Goal: Information Seeking & Learning: Understand process/instructions

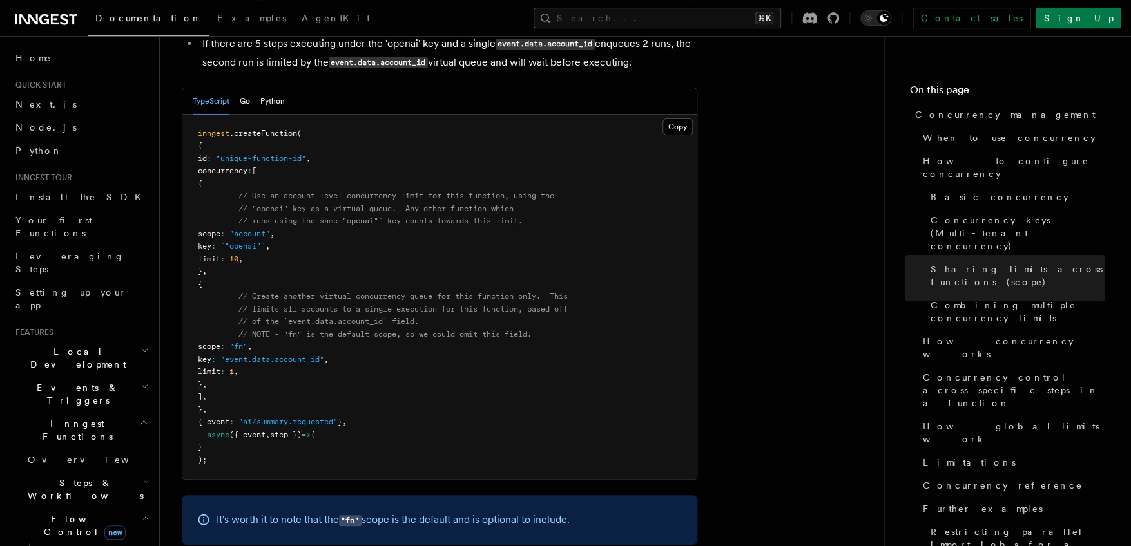
scroll to position [2155, 0]
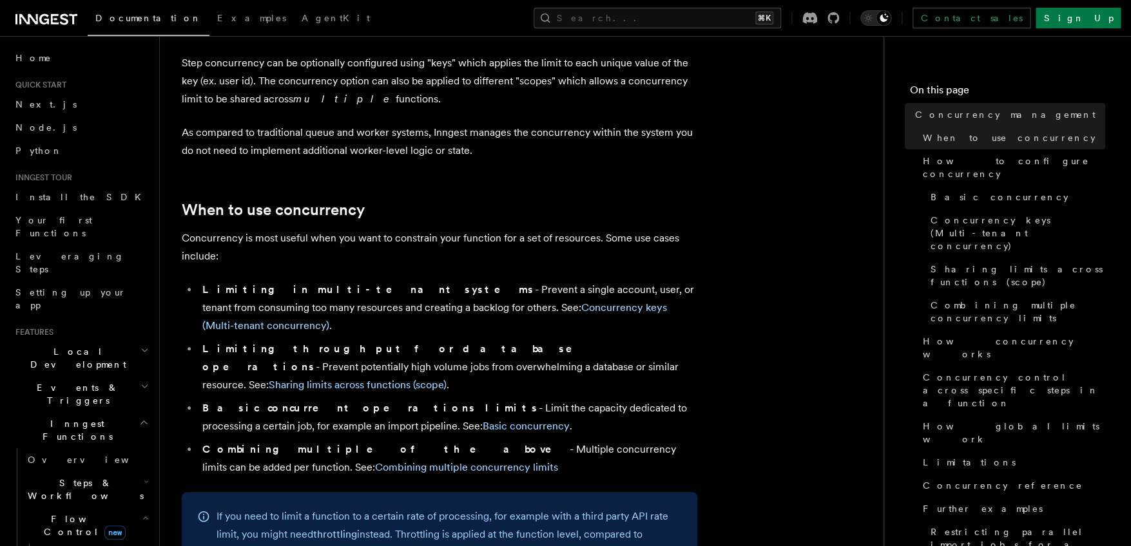
scroll to position [155, 0]
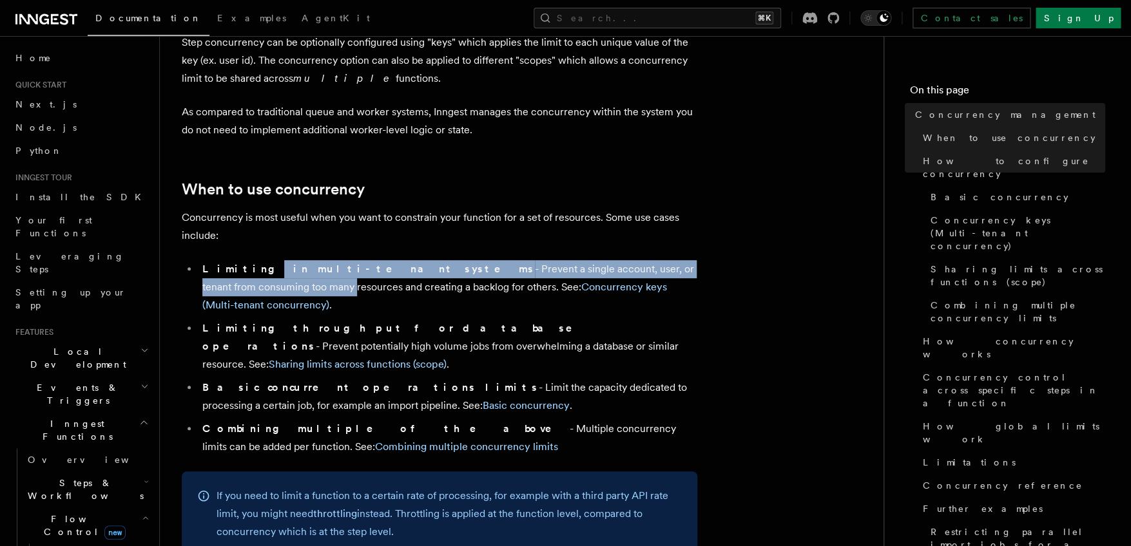
drag, startPoint x: 240, startPoint y: 252, endPoint x: 667, endPoint y: 255, distance: 427.2
click at [667, 260] on li "Limiting in multi-tenant systems - Prevent a single account, user, or tenant fr…" at bounding box center [447, 287] width 499 height 54
click at [668, 260] on li "Limiting in multi-tenant systems - Prevent a single account, user, or tenant fr…" at bounding box center [447, 287] width 499 height 54
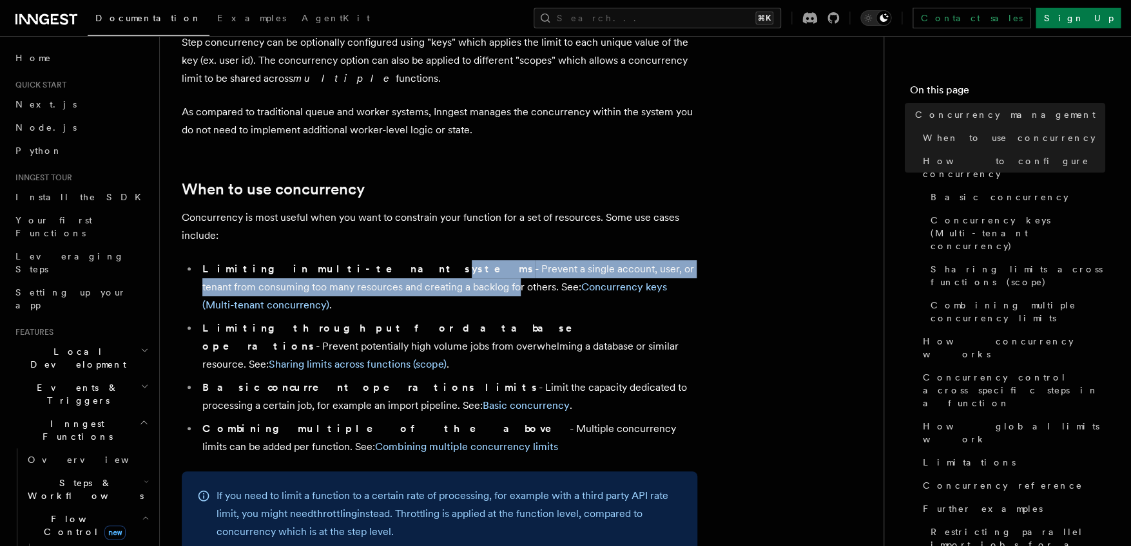
drag, startPoint x: 326, startPoint y: 256, endPoint x: 361, endPoint y: 270, distance: 37.3
click at [361, 270] on li "Limiting in multi-tenant systems - Prevent a single account, user, or tenant fr…" at bounding box center [447, 287] width 499 height 54
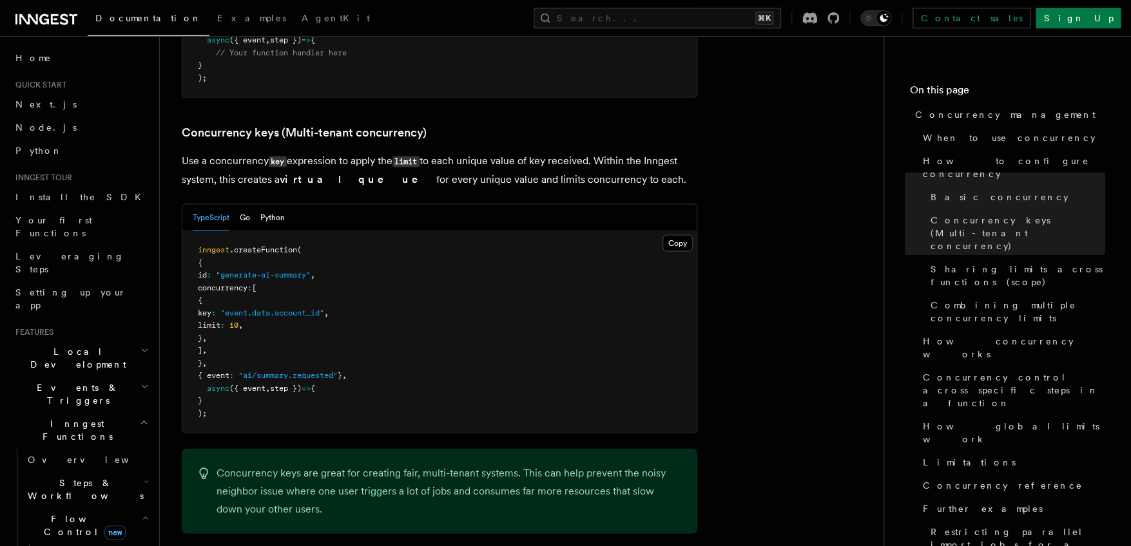
scroll to position [1113, 0]
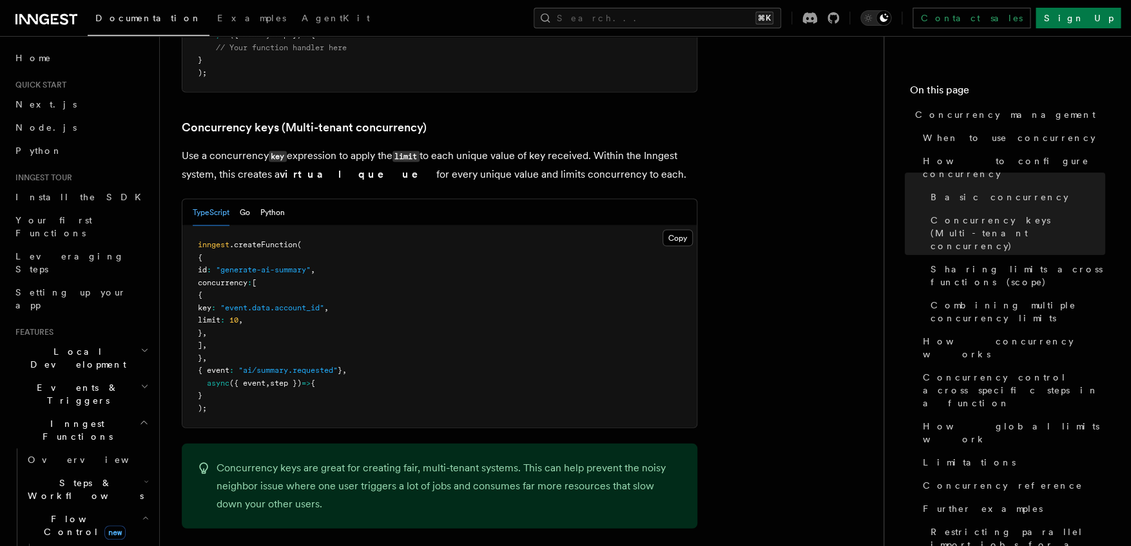
drag, startPoint x: 215, startPoint y: 216, endPoint x: 408, endPoint y: 278, distance: 202.5
click at [407, 279] on pre "inngest .createFunction ( { id : "generate-ai-summary" , concurrency : [ { key …" at bounding box center [439, 327] width 514 height 202
click at [409, 278] on pre "inngest .createFunction ( { id : "generate-ai-summary" , concurrency : [ { key …" at bounding box center [439, 327] width 514 height 202
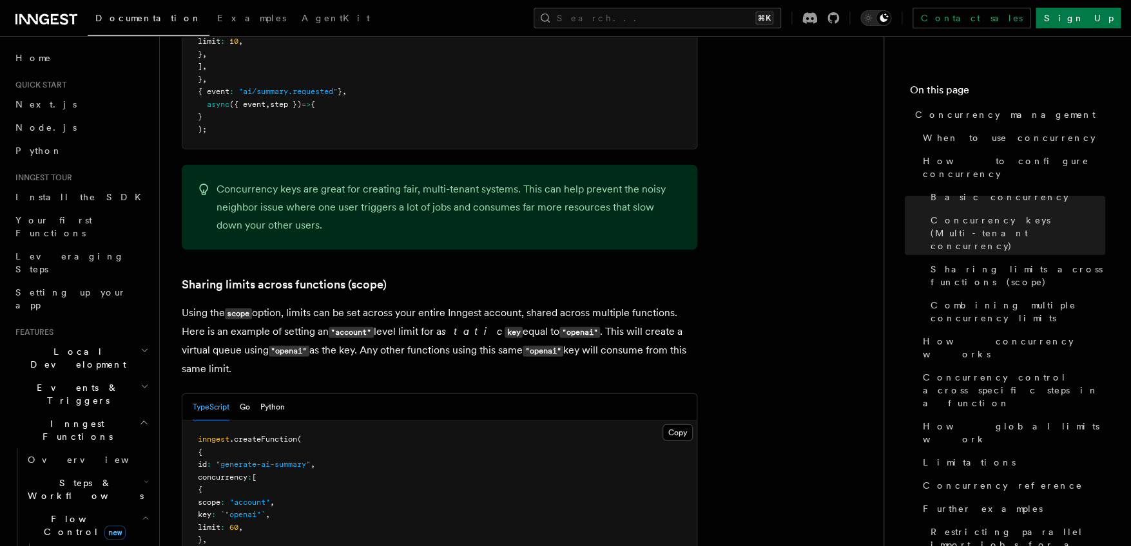
scroll to position [1505, 0]
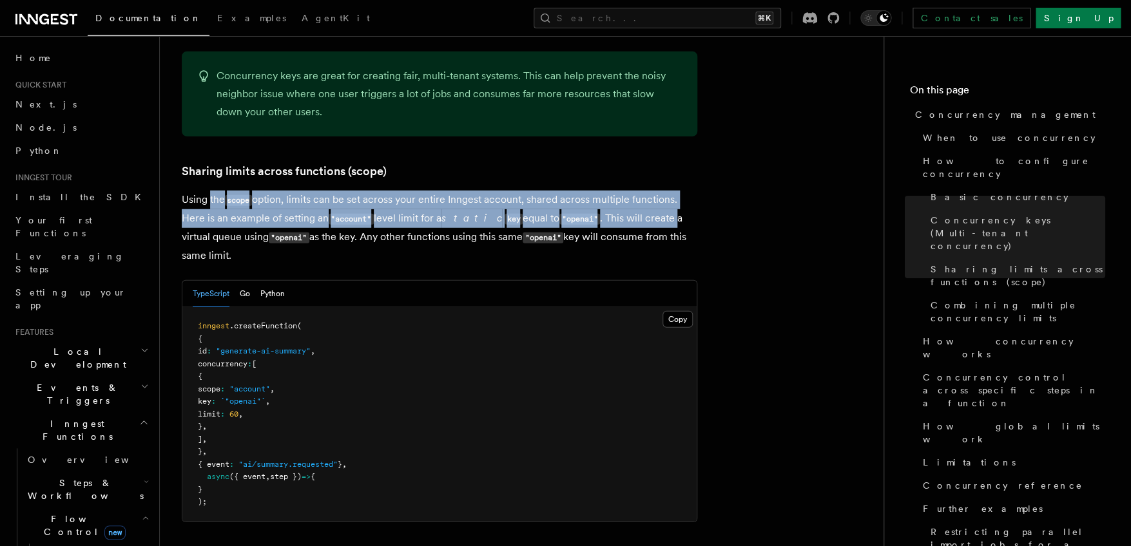
drag, startPoint x: 219, startPoint y: 147, endPoint x: 654, endPoint y: 166, distance: 435.3
click at [654, 191] on p "Using the scope option, limits can be set across your entire Inngest account, s…" at bounding box center [439, 228] width 515 height 74
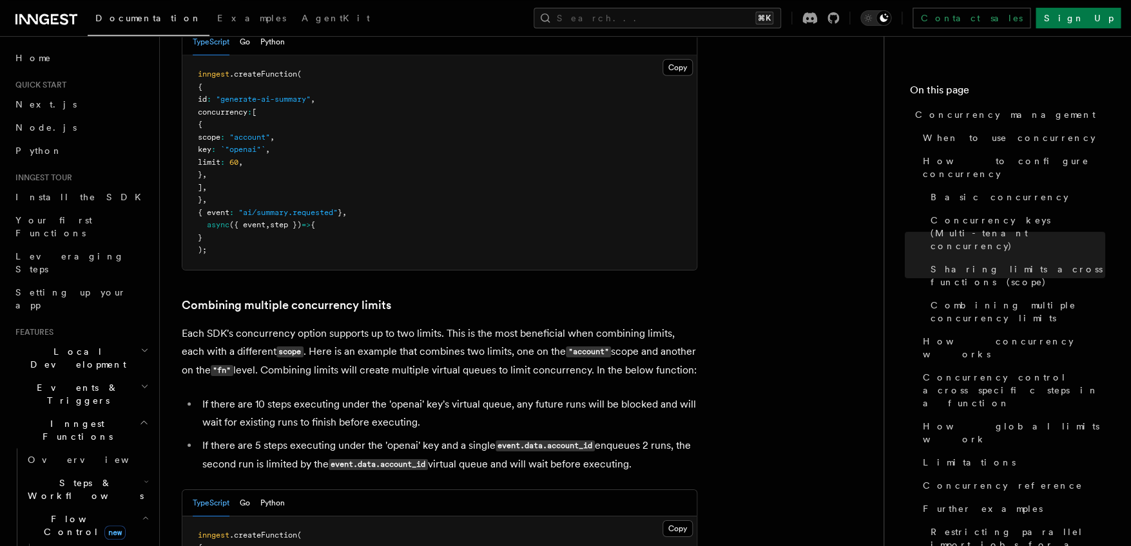
scroll to position [1835, 0]
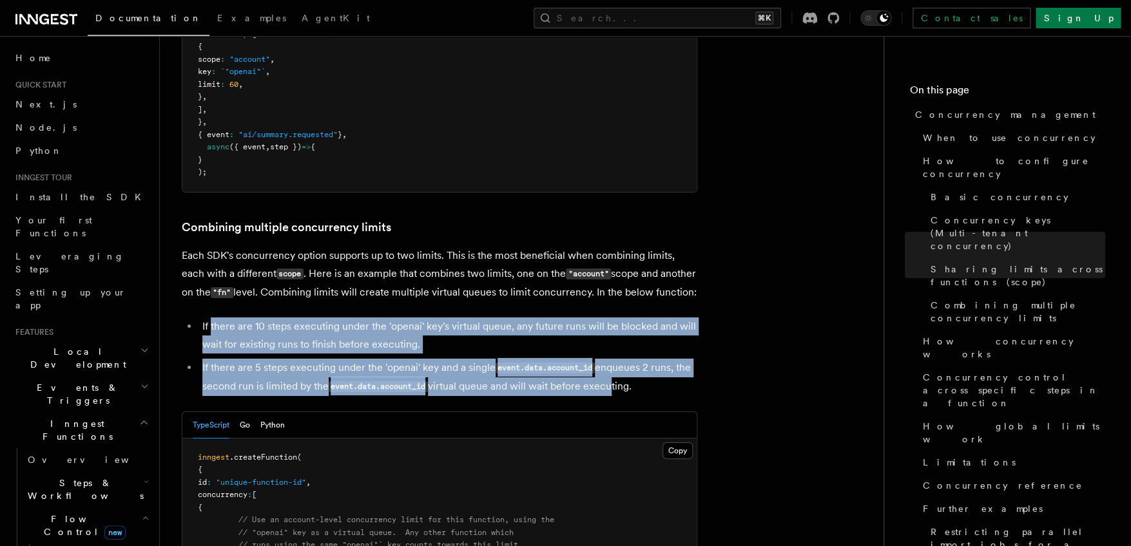
drag, startPoint x: 210, startPoint y: 294, endPoint x: 613, endPoint y: 354, distance: 407.1
click at [613, 354] on ul "If there are 10 steps executing under the 'openai' key's virtual queue, any fut…" at bounding box center [439, 357] width 515 height 79
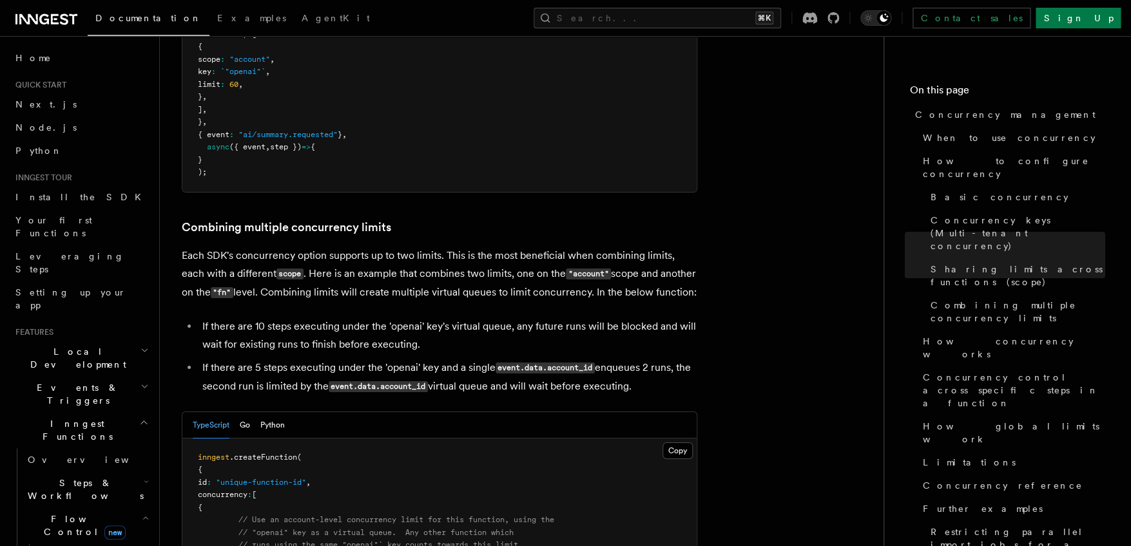
click at [636, 359] on li "If there are 5 steps executing under the 'openai' key and a single event.data.a…" at bounding box center [447, 377] width 499 height 37
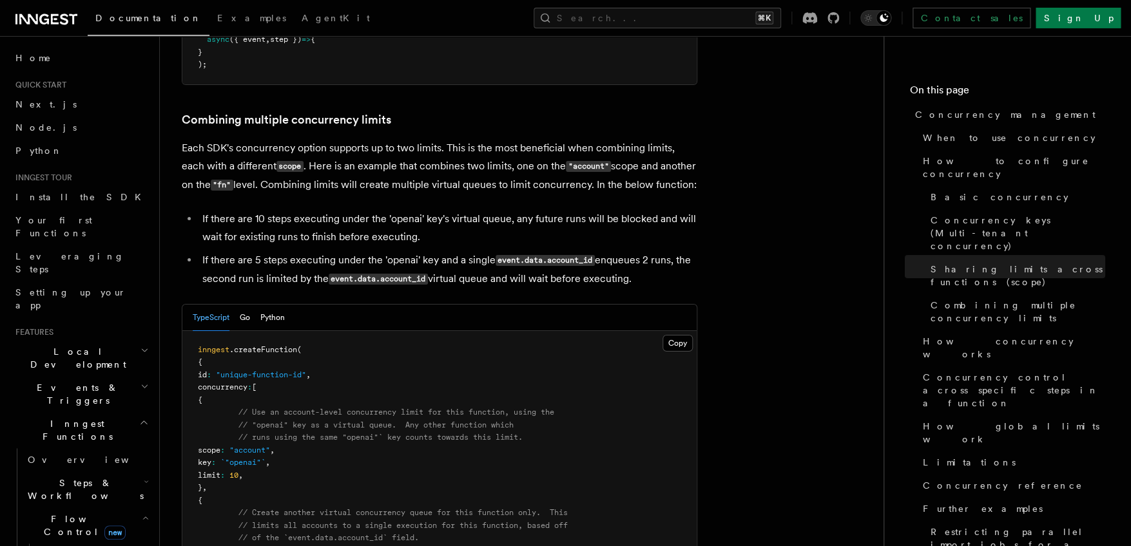
scroll to position [1938, 0]
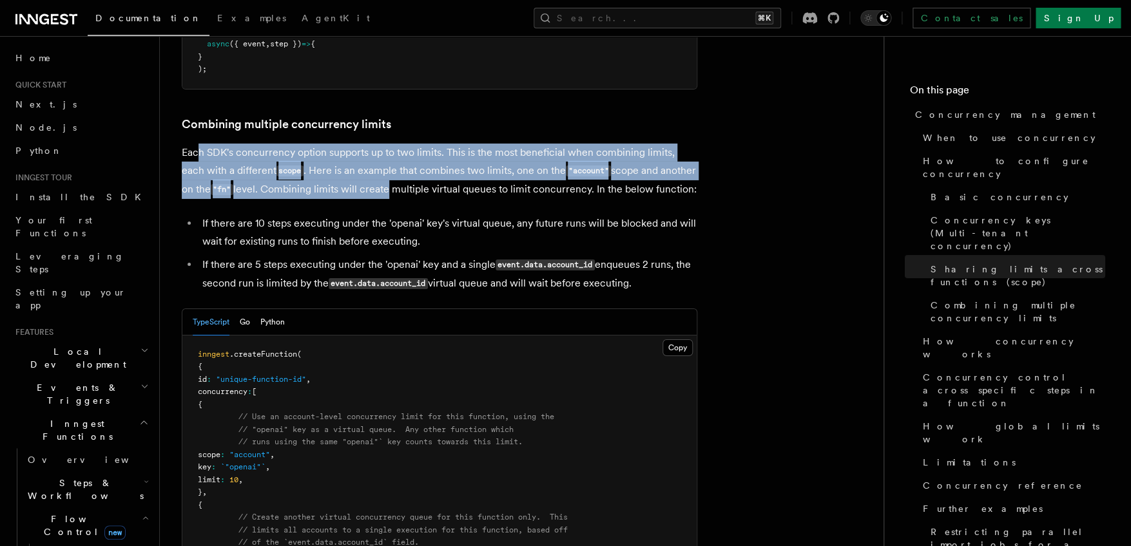
drag, startPoint x: 212, startPoint y: 101, endPoint x: 423, endPoint y: 140, distance: 214.3
click at [423, 144] on p "Each SDK's concurrency option supports up to two limits. This is the most benef…" at bounding box center [439, 171] width 515 height 55
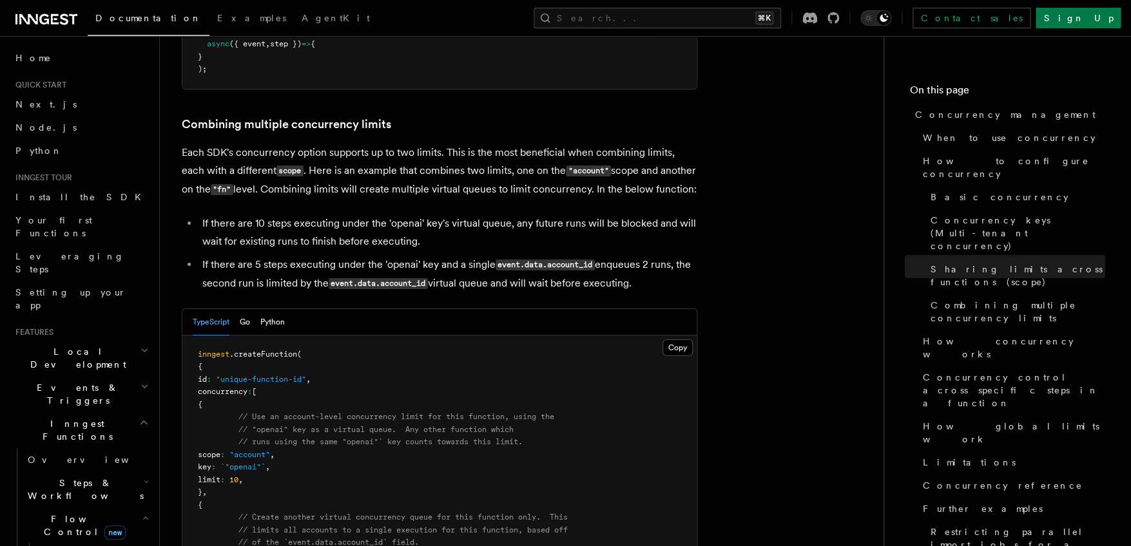
click at [428, 144] on p "Each SDK's concurrency option supports up to two limits. This is the most benef…" at bounding box center [439, 171] width 515 height 55
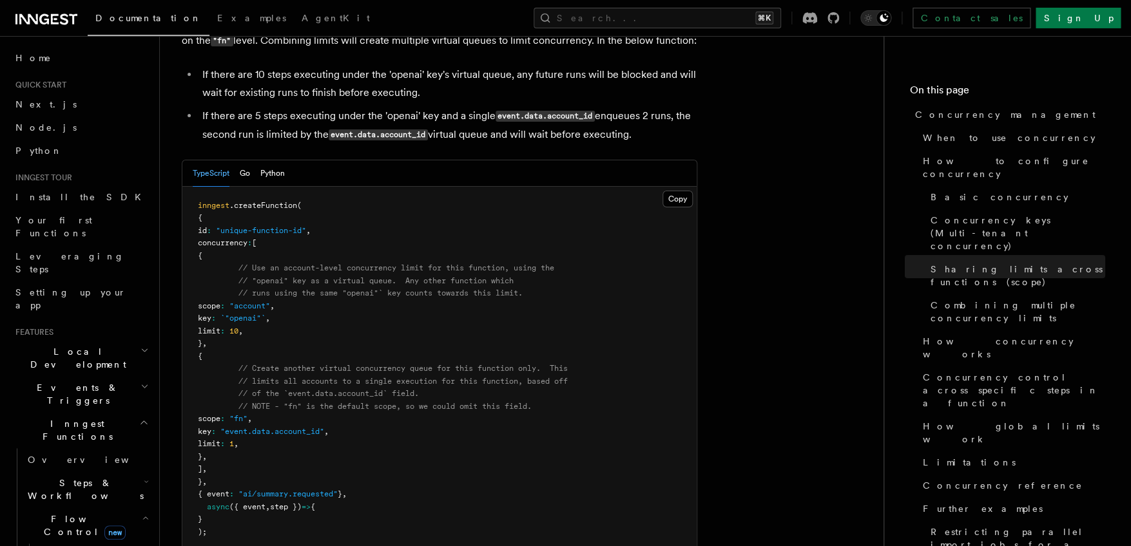
scroll to position [2093, 0]
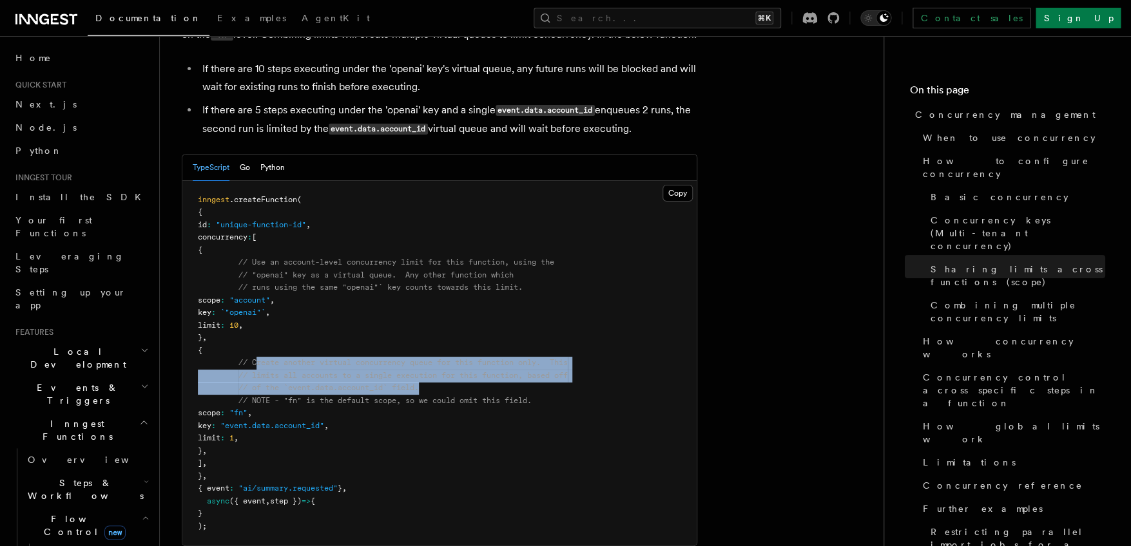
drag, startPoint x: 256, startPoint y: 333, endPoint x: 562, endPoint y: 357, distance: 306.3
click at [562, 357] on pre "inngest .createFunction ( { id : "unique-function-id" , concurrency : [ { // Us…" at bounding box center [439, 363] width 514 height 365
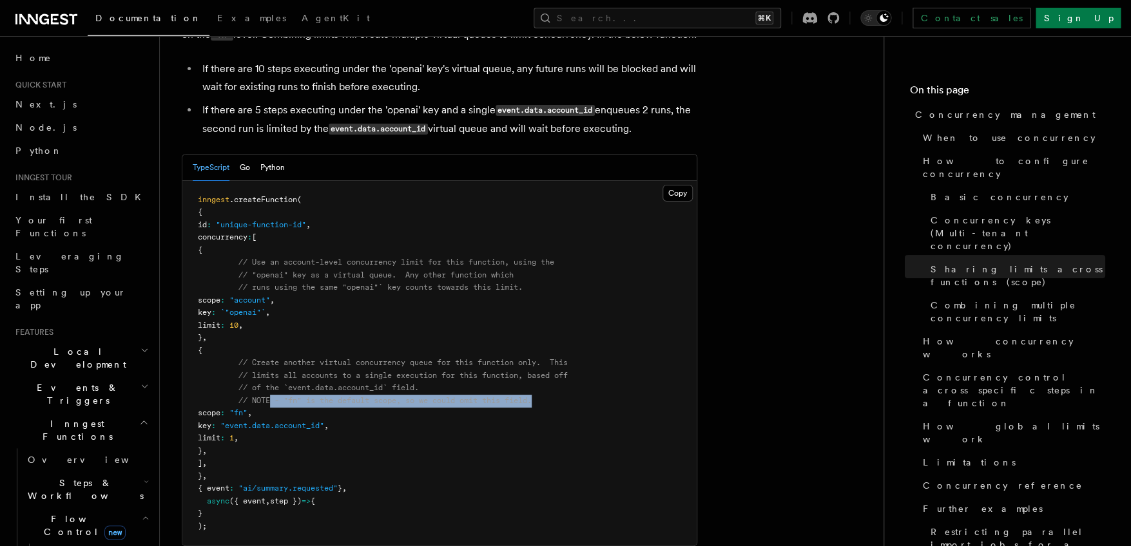
drag, startPoint x: 552, startPoint y: 369, endPoint x: 272, endPoint y: 372, distance: 280.3
click at [272, 373] on pre "inngest .createFunction ( { id : "unique-function-id" , concurrency : [ { // Us…" at bounding box center [439, 363] width 514 height 365
click at [385, 349] on pre "inngest .createFunction ( { id : "unique-function-id" , concurrency : [ { // Us…" at bounding box center [439, 363] width 514 height 365
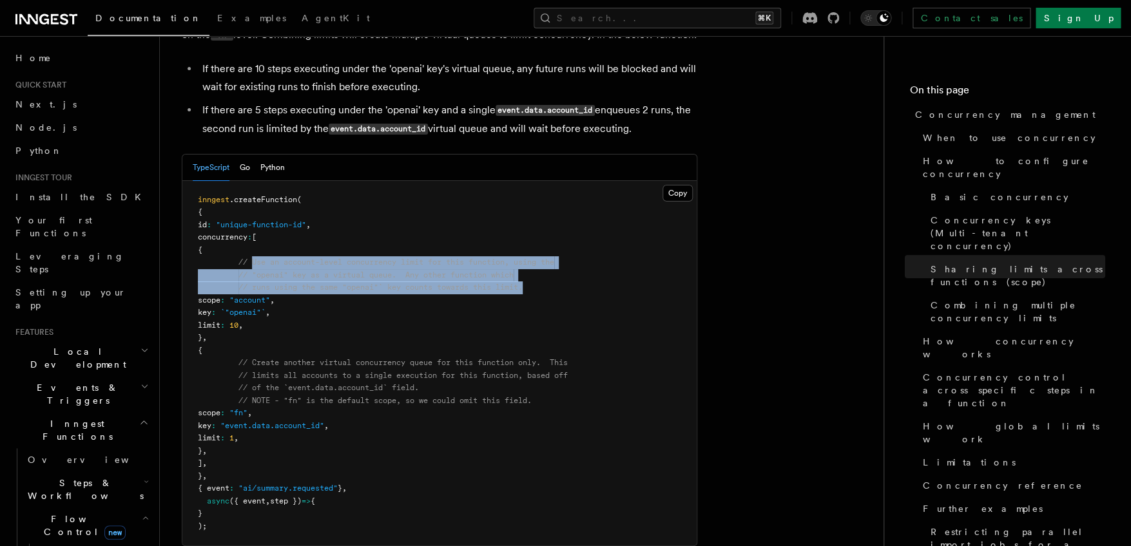
drag, startPoint x: 255, startPoint y: 229, endPoint x: 548, endPoint y: 256, distance: 294.4
click at [548, 256] on pre "inngest .createFunction ( { id : "unique-function-id" , concurrency : [ { // Us…" at bounding box center [439, 363] width 514 height 365
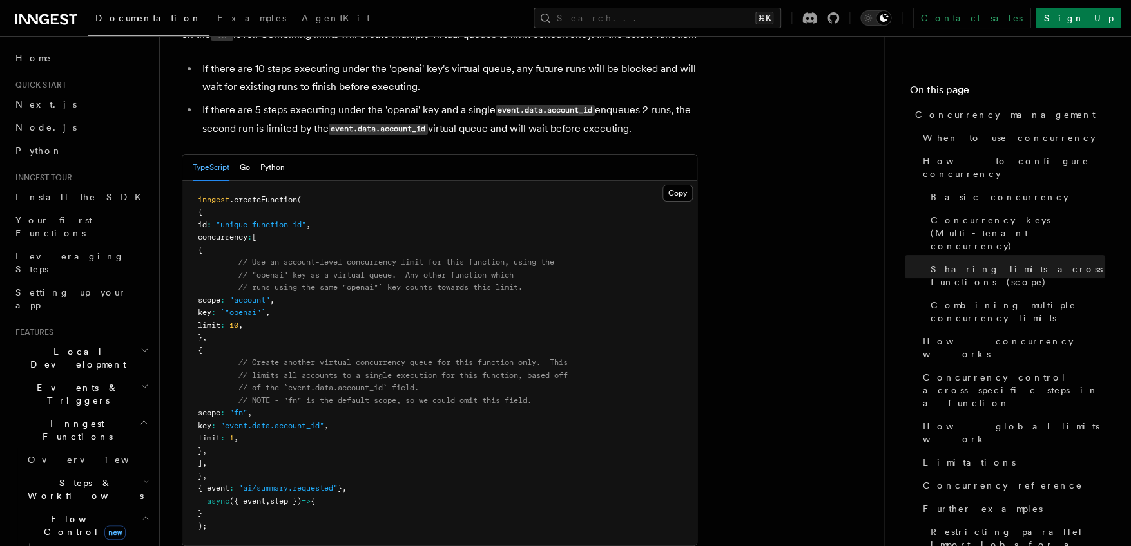
click at [548, 256] on pre "inngest .createFunction ( { id : "unique-function-id" , concurrency : [ { // Us…" at bounding box center [439, 363] width 514 height 365
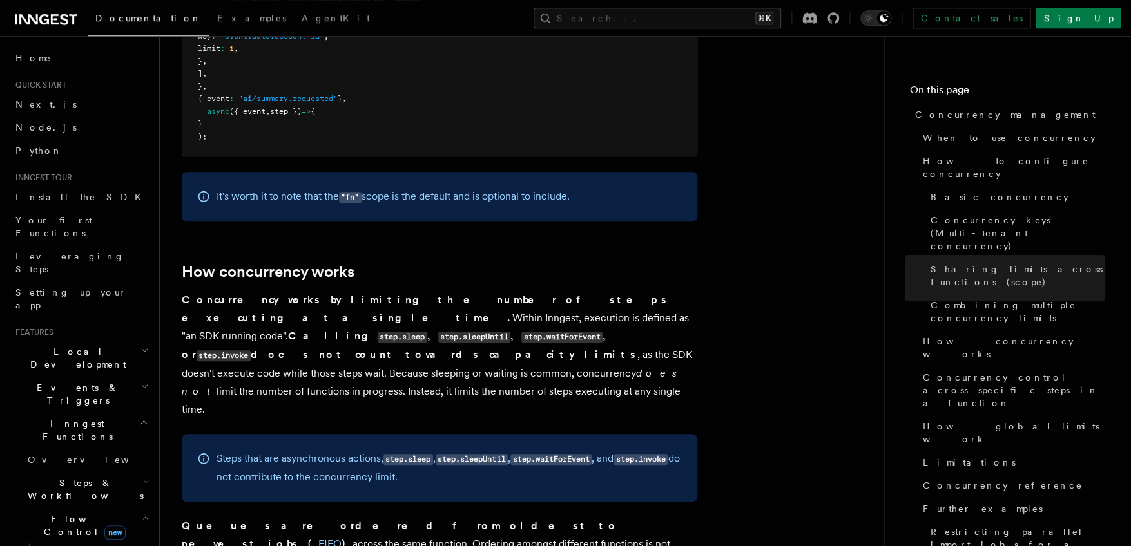
scroll to position [2495, 0]
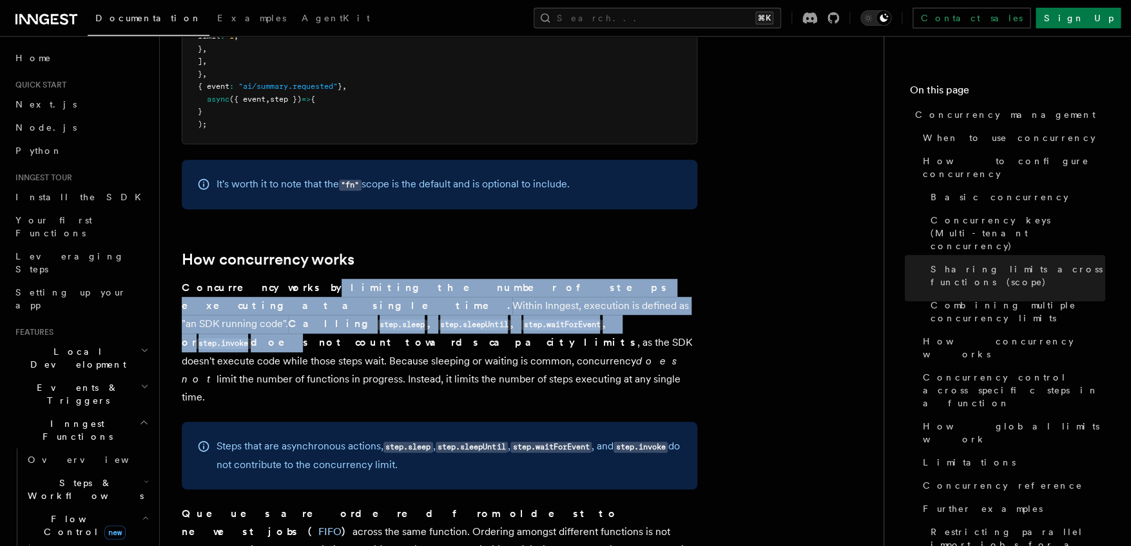
drag, startPoint x: 289, startPoint y: 259, endPoint x: 639, endPoint y: 305, distance: 353.6
click at [682, 283] on p "Concurrency works by limiting the number of steps executing at a single time. W…" at bounding box center [439, 343] width 515 height 128
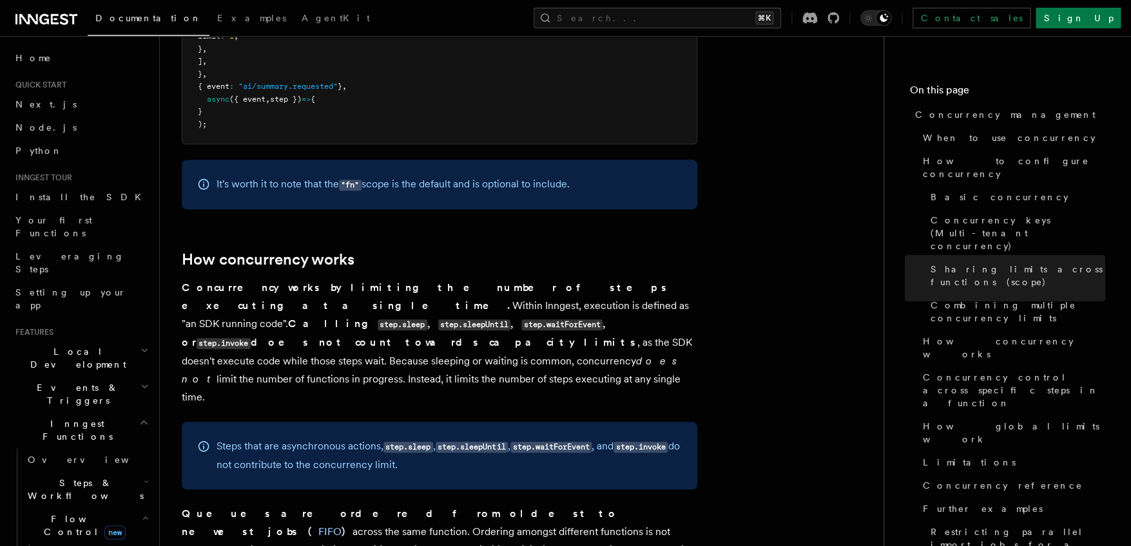
click at [587, 314] on p "Concurrency works by limiting the number of steps executing at a single time. W…" at bounding box center [439, 343] width 515 height 128
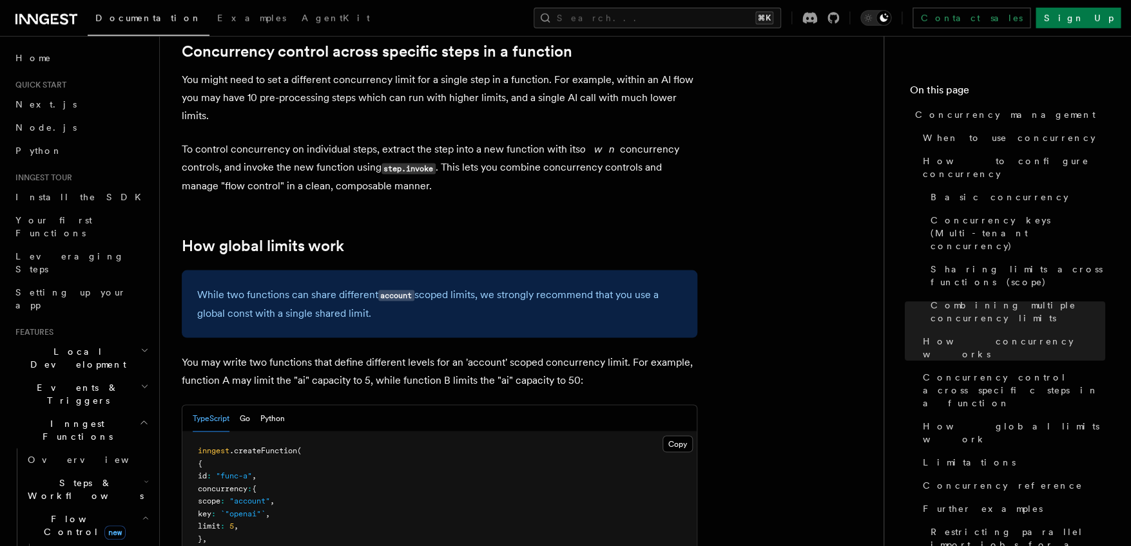
scroll to position [3247, 0]
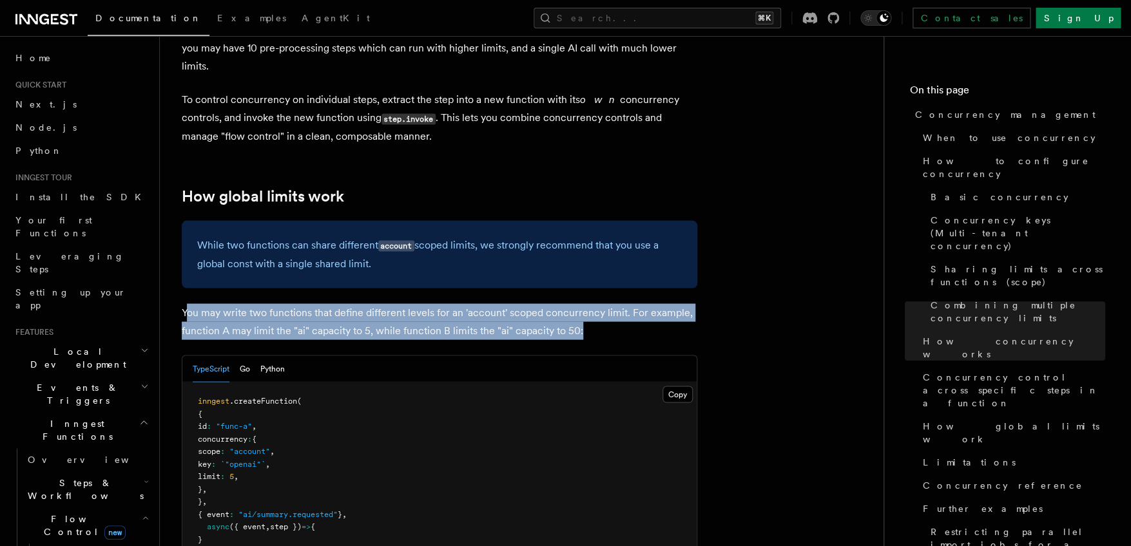
drag, startPoint x: 191, startPoint y: 231, endPoint x: 628, endPoint y: 243, distance: 436.4
click at [628, 303] on p "You may write two functions that define different levels for an 'account' scope…" at bounding box center [439, 321] width 515 height 36
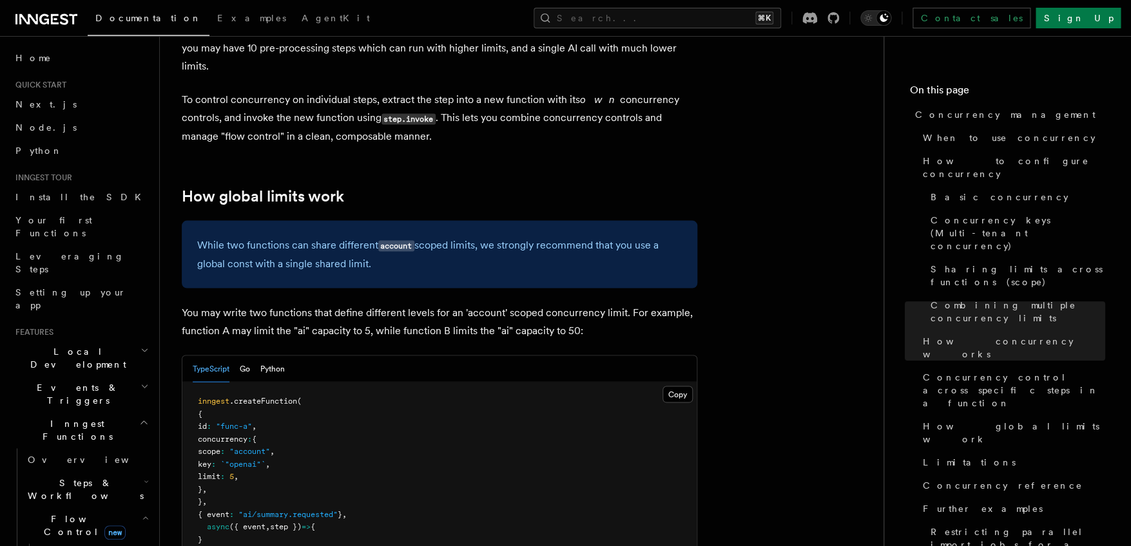
click at [628, 303] on p "You may write two functions that define different levels for an 'account' scope…" at bounding box center [439, 321] width 515 height 36
drag, startPoint x: 397, startPoint y: 249, endPoint x: 604, endPoint y: 247, distance: 206.8
click at [590, 303] on p "You may write two functions that define different levels for an 'account' scope…" at bounding box center [439, 321] width 515 height 36
click at [604, 303] on p "You may write two functions that define different levels for an 'account' scope…" at bounding box center [439, 321] width 515 height 36
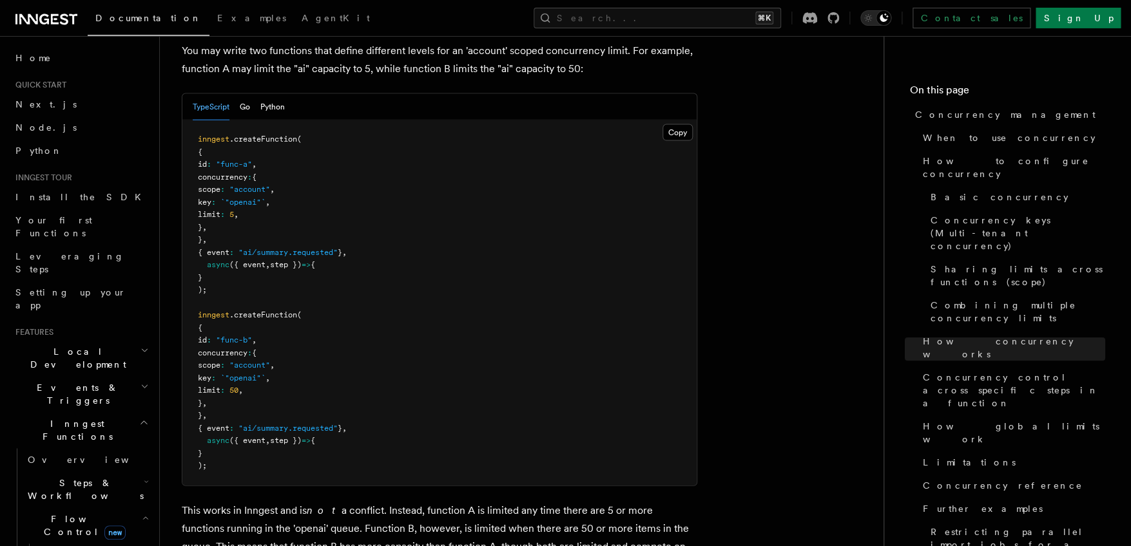
scroll to position [3546, 0]
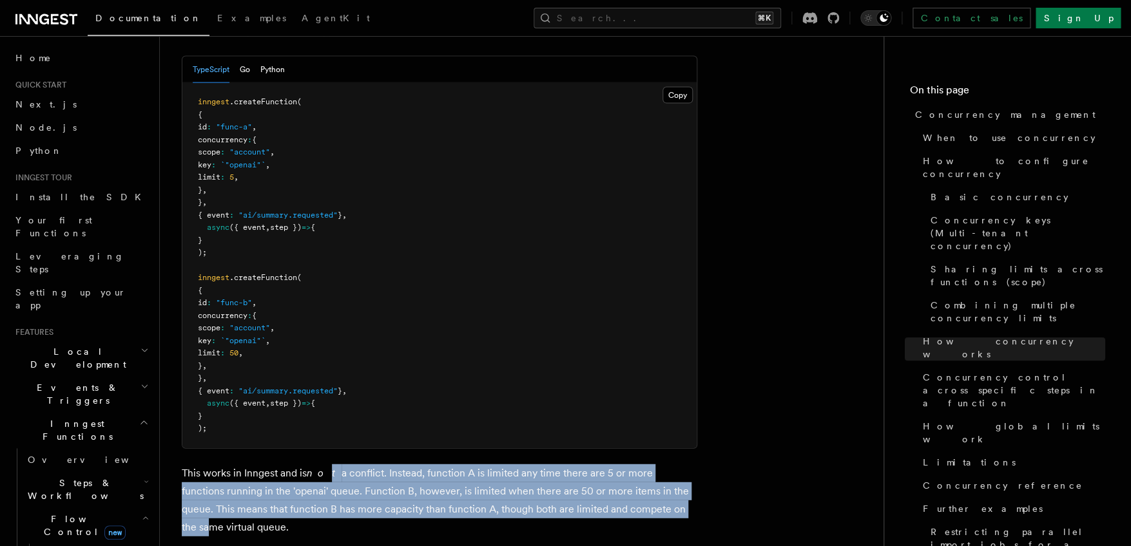
drag, startPoint x: 318, startPoint y: 394, endPoint x: 654, endPoint y: 426, distance: 337.9
click at [654, 465] on p "This works in Inngest and is not a conflict. Instead, function A is limited any…" at bounding box center [439, 501] width 515 height 72
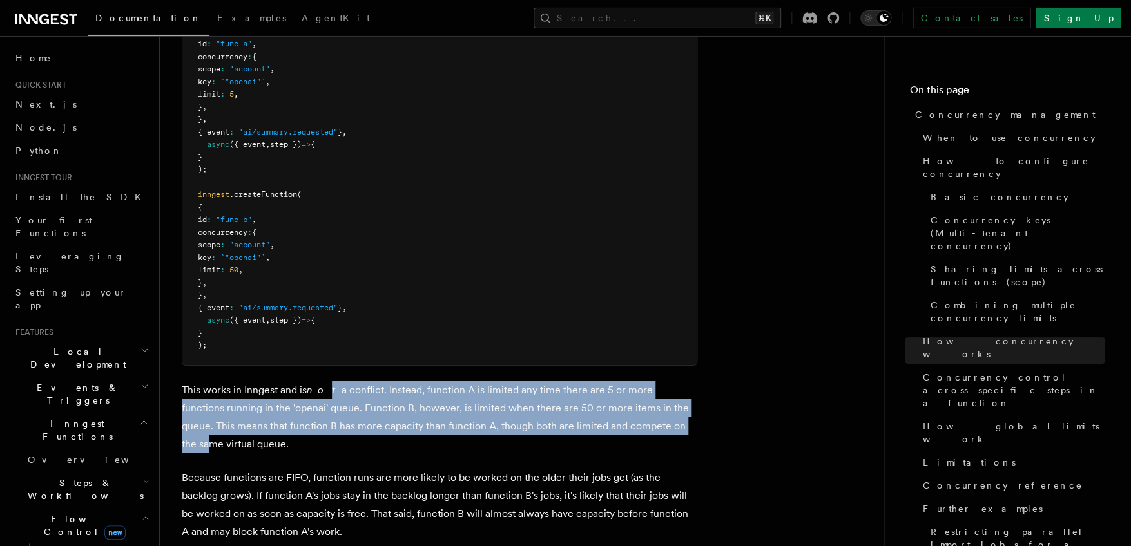
scroll to position [3639, 0]
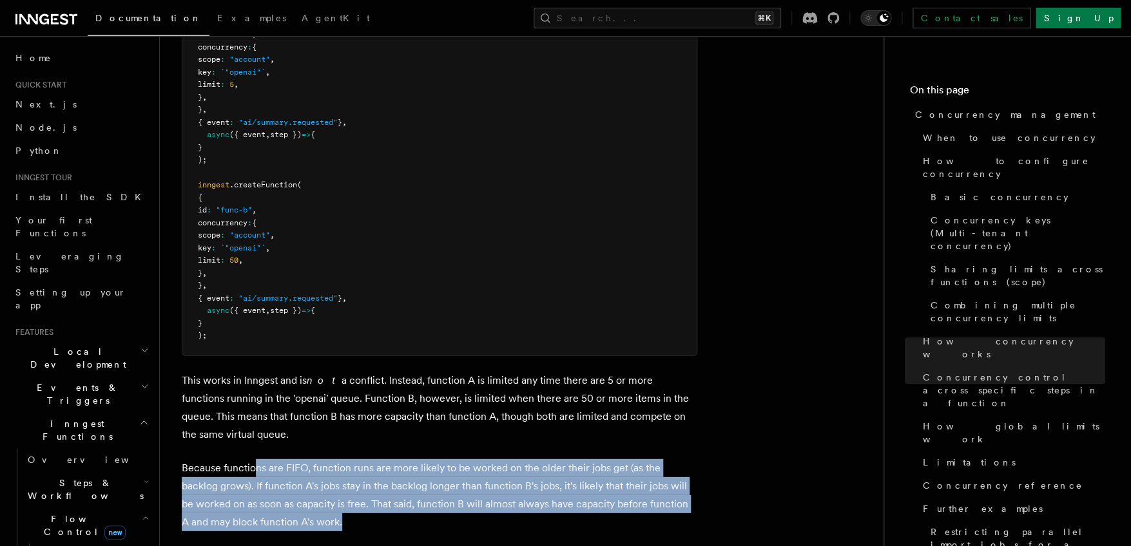
drag, startPoint x: 254, startPoint y: 389, endPoint x: 535, endPoint y: 431, distance: 284.1
click at [535, 459] on p "Because functions are FIFO, function runs are more likely to be worked on the o…" at bounding box center [439, 495] width 515 height 72
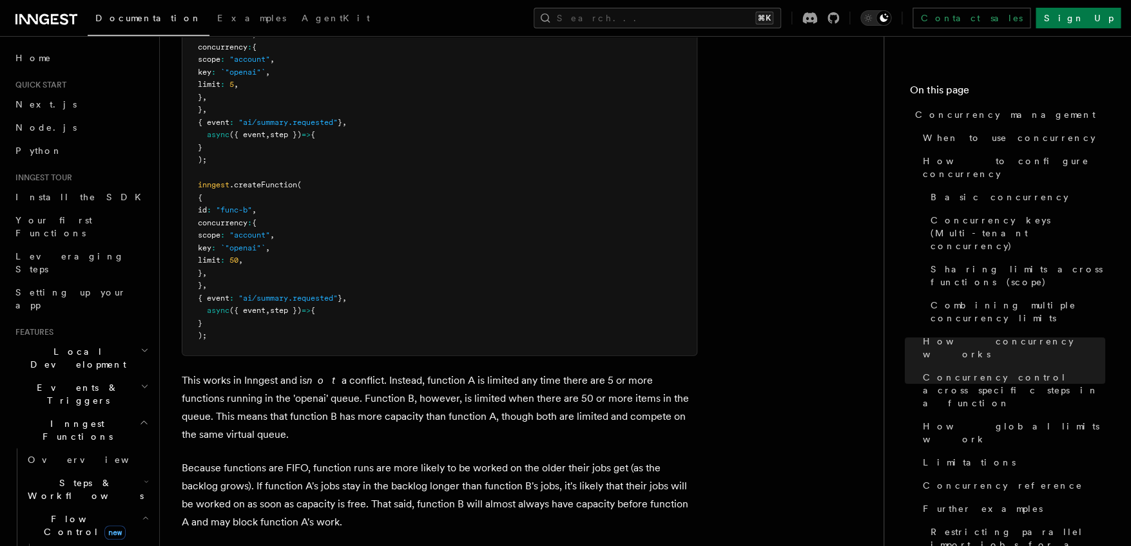
click at [535, 459] on p "Because functions are FIFO, function runs are more likely to be worked on the o…" at bounding box center [439, 495] width 515 height 72
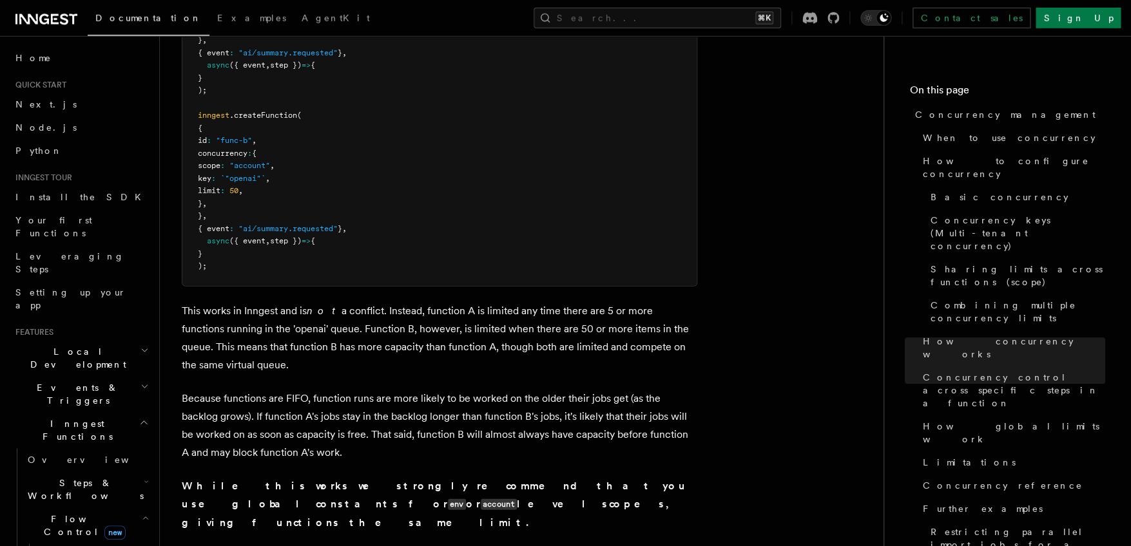
scroll to position [3711, 0]
drag, startPoint x: 383, startPoint y: 401, endPoint x: 592, endPoint y: 421, distance: 209.7
click at [592, 475] on p "While this works we strongly recommend that you use global constants for env or…" at bounding box center [439, 502] width 515 height 55
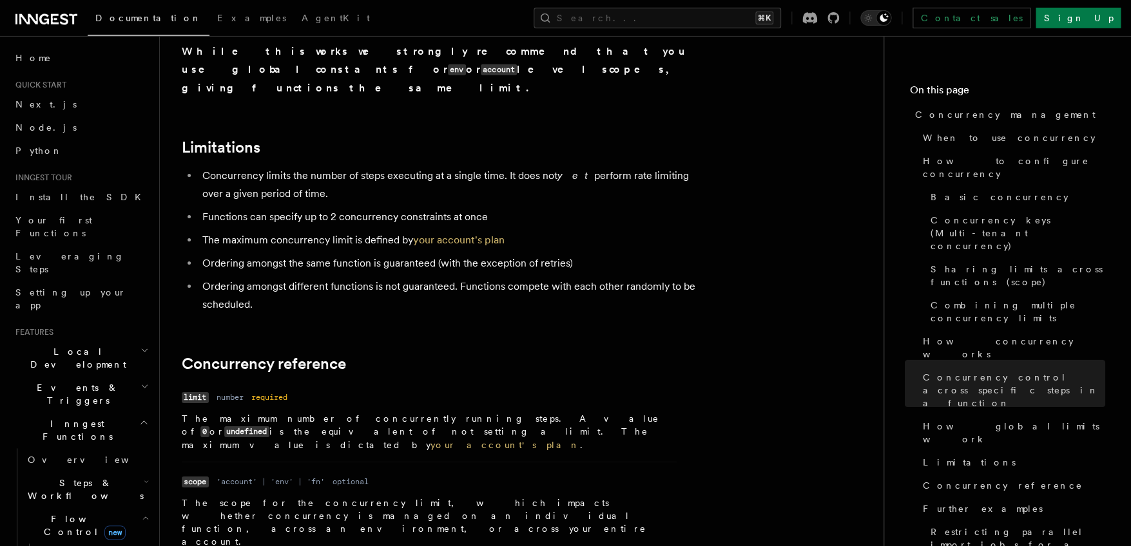
scroll to position [4031, 0]
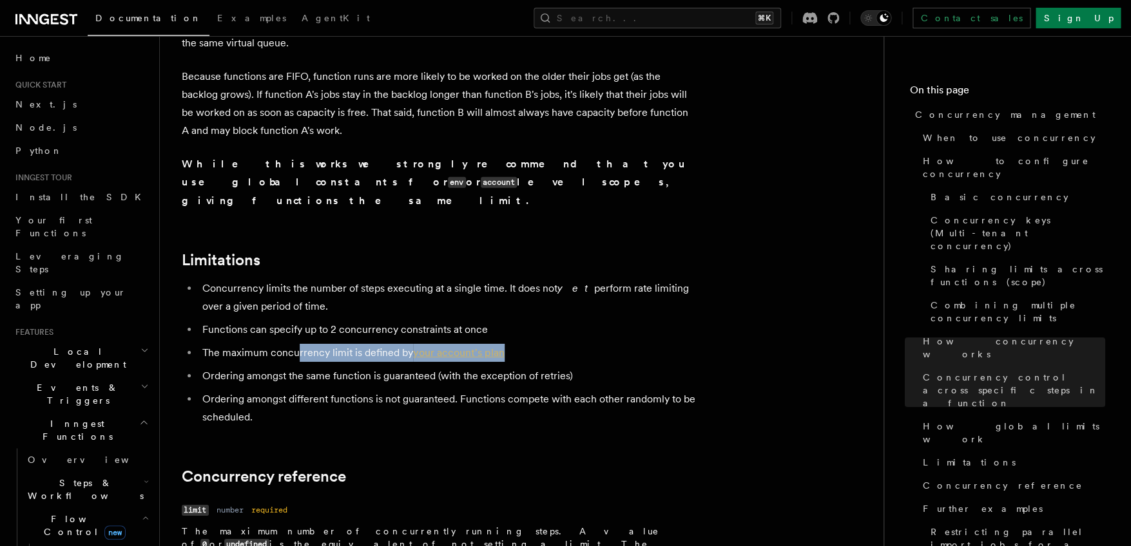
drag, startPoint x: 298, startPoint y: 251, endPoint x: 611, endPoint y: 256, distance: 312.5
click at [611, 344] on li "The maximum concurrency limit is defined by your account's plan" at bounding box center [447, 353] width 499 height 18
click at [613, 344] on li "The maximum concurrency limit is defined by your account's plan" at bounding box center [447, 353] width 499 height 18
drag, startPoint x: 283, startPoint y: 257, endPoint x: 547, endPoint y: 258, distance: 264.2
click at [543, 344] on li "The maximum concurrency limit is defined by your account's plan" at bounding box center [447, 353] width 499 height 18
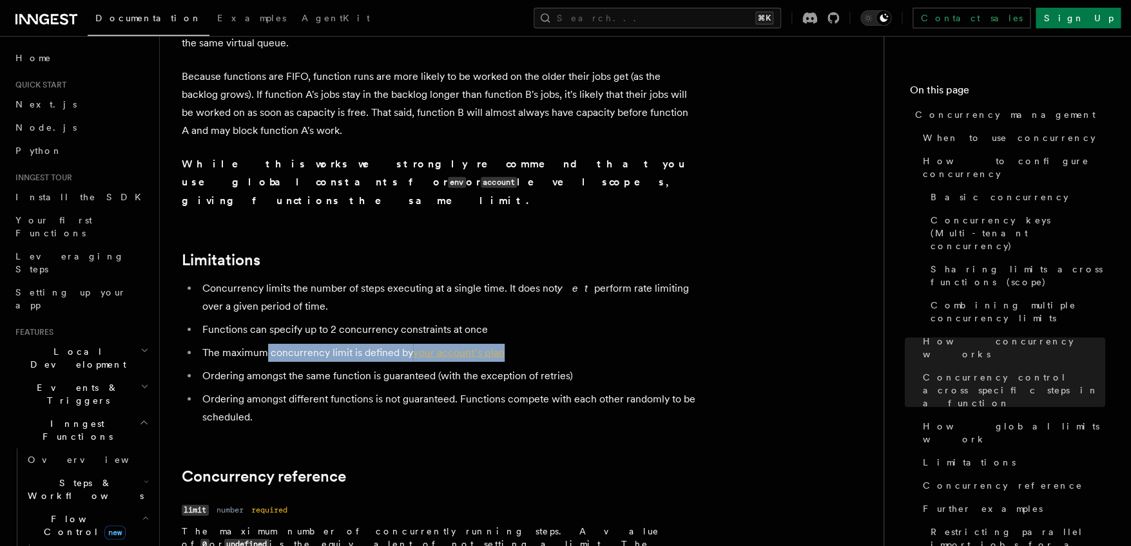
drag, startPoint x: 548, startPoint y: 258, endPoint x: 474, endPoint y: 256, distance: 74.1
click at [541, 344] on li "The maximum concurrency limit is defined by your account's plan" at bounding box center [447, 353] width 499 height 18
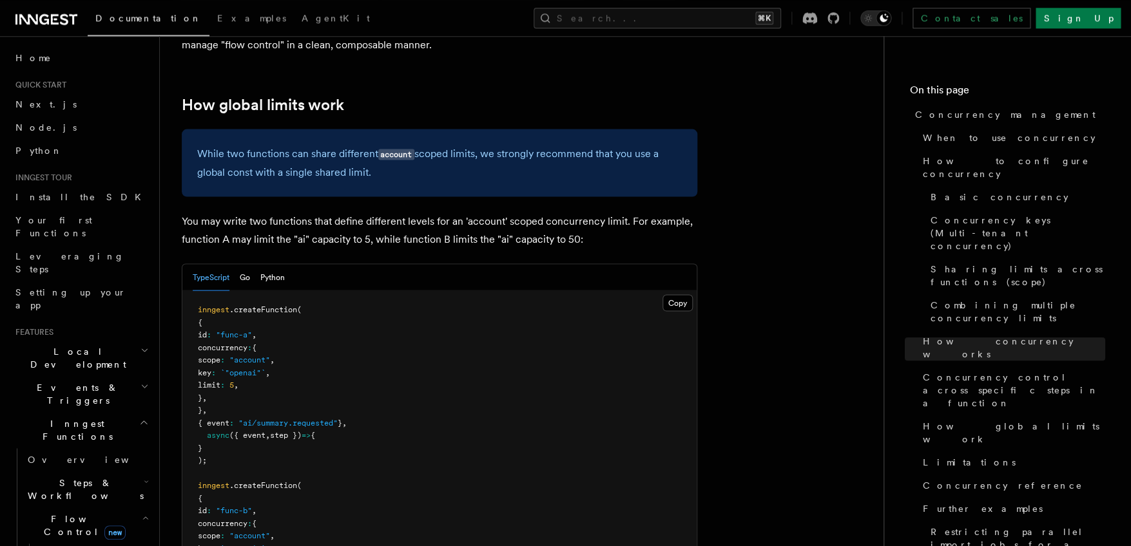
scroll to position [3484, 0]
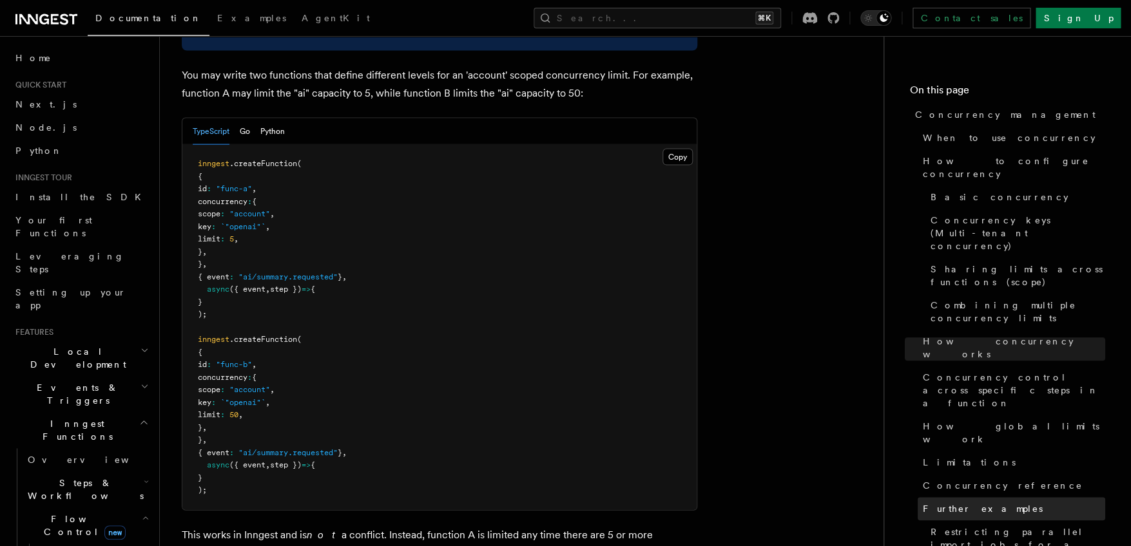
click at [980, 503] on span "Further examples" at bounding box center [983, 509] width 120 height 13
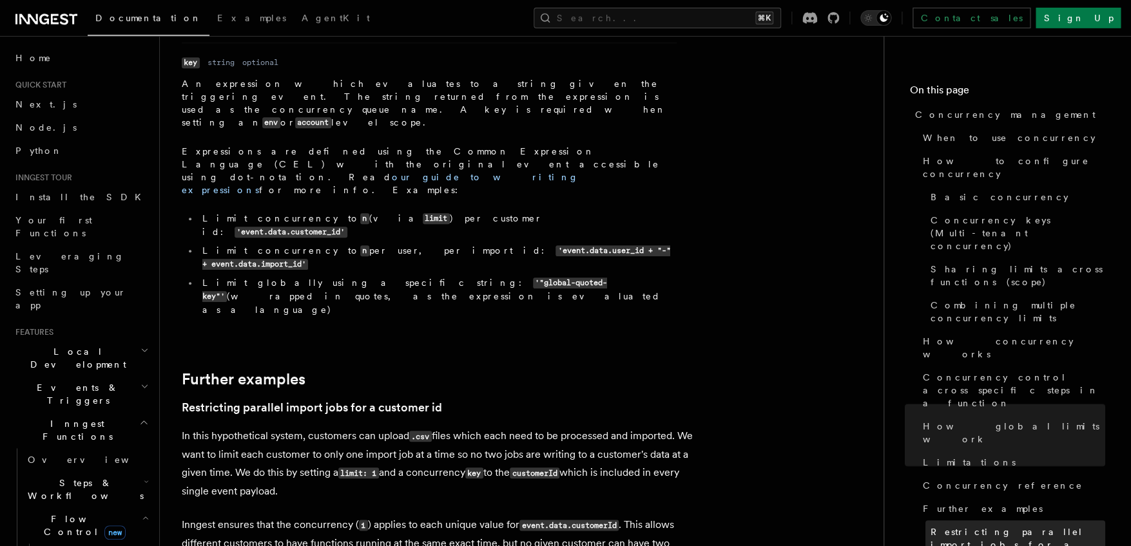
scroll to position [4872, 0]
click at [296, 427] on p "In this hypothetical system, customers can upload .csv files which each need to…" at bounding box center [439, 463] width 515 height 73
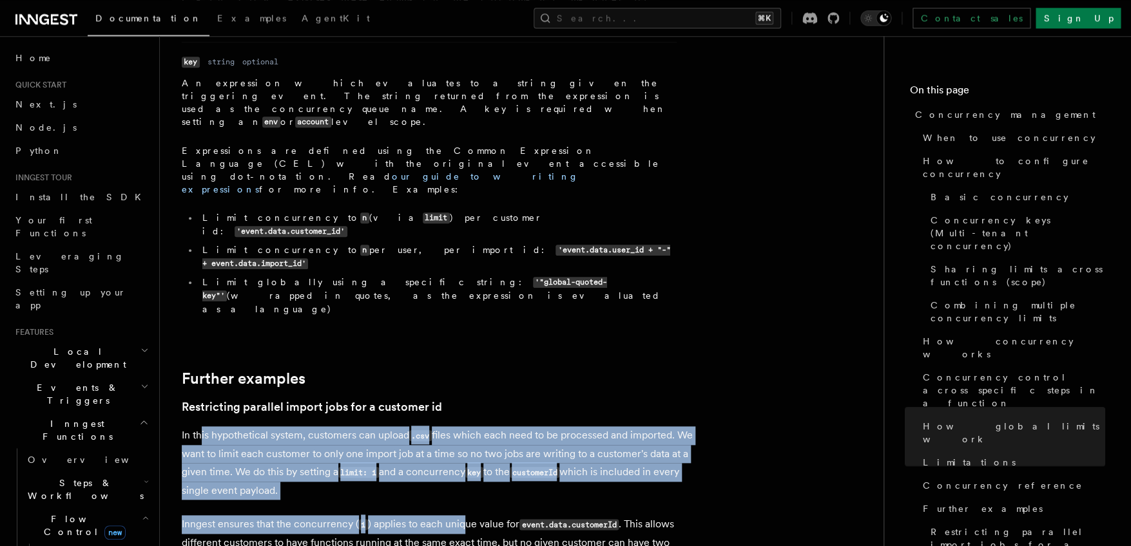
drag, startPoint x: 226, startPoint y: 125, endPoint x: 462, endPoint y: 223, distance: 255.3
click at [462, 515] on p "Inngest ensures that the concurrency ( 1 ) applies to each unique value for eve…" at bounding box center [439, 542] width 515 height 55
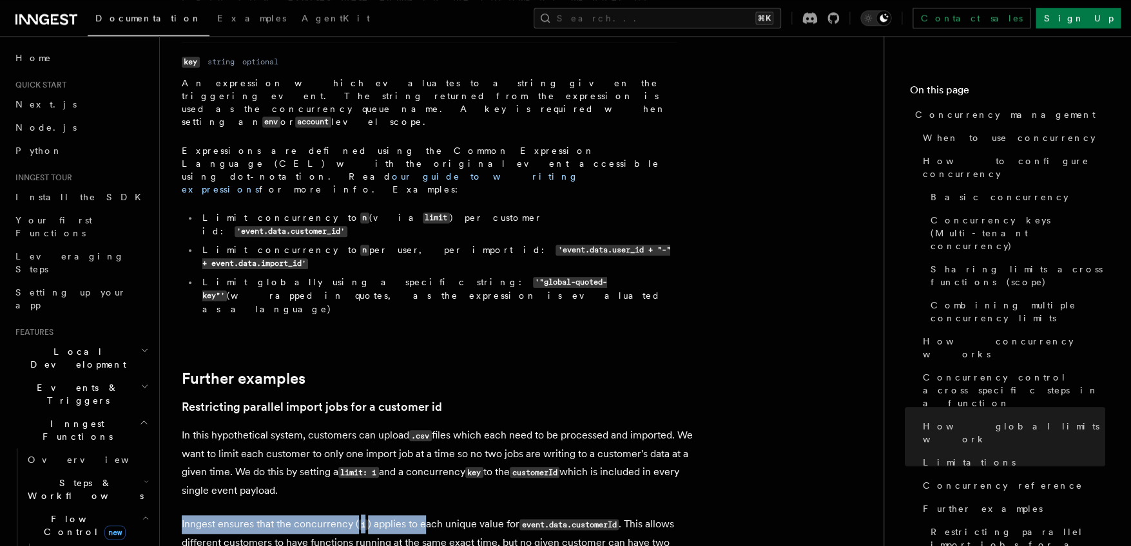
drag, startPoint x: 180, startPoint y: 216, endPoint x: 422, endPoint y: 218, distance: 241.6
click at [421, 515] on p "Inngest ensures that the concurrency ( 1 ) applies to each unique value for eve…" at bounding box center [439, 542] width 515 height 55
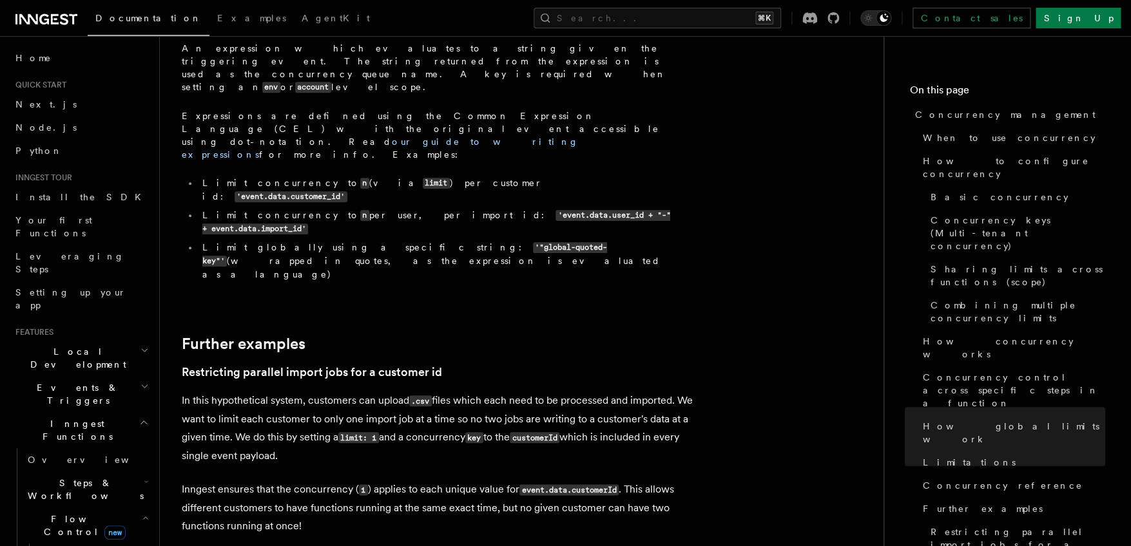
scroll to position [4914, 0]
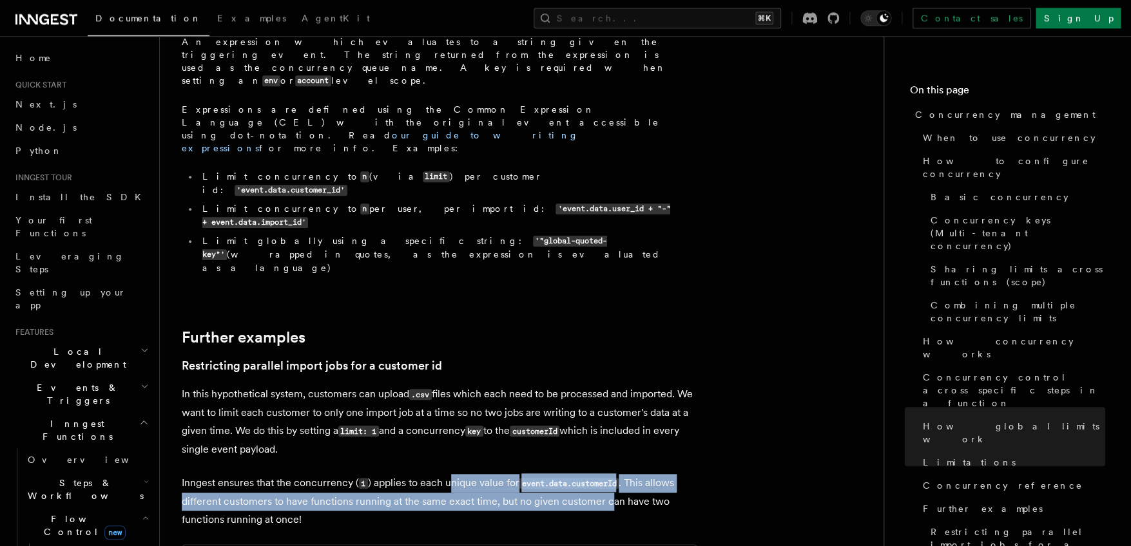
drag, startPoint x: 452, startPoint y: 178, endPoint x: 611, endPoint y: 203, distance: 161.1
click at [611, 474] on p "Inngest ensures that the concurrency ( 1 ) applies to each unique value for eve…" at bounding box center [439, 501] width 515 height 55
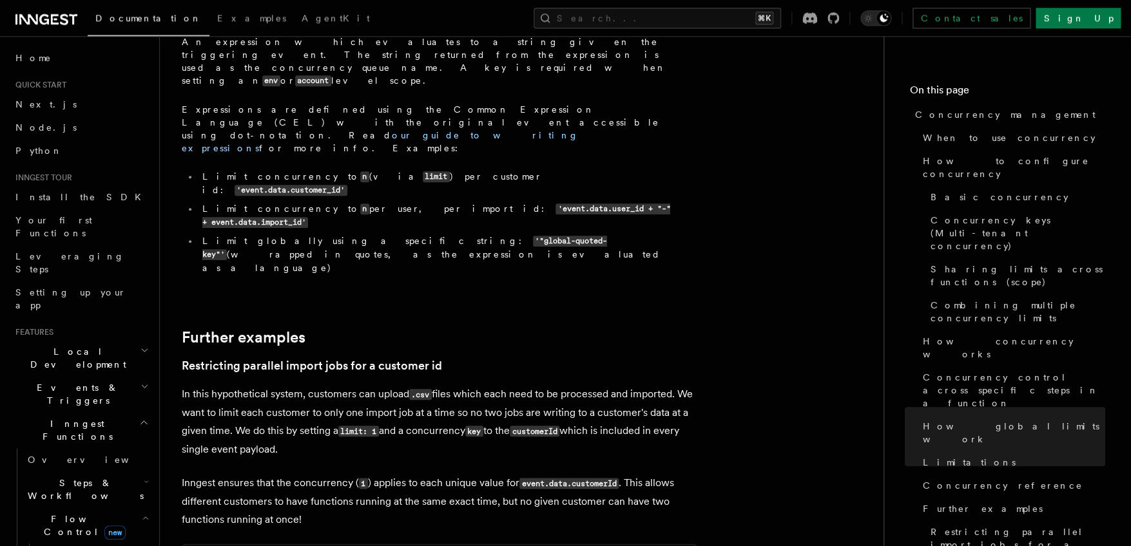
click at [606, 474] on p "Inngest ensures that the concurrency ( 1 ) applies to each unique value for eve…" at bounding box center [439, 501] width 515 height 55
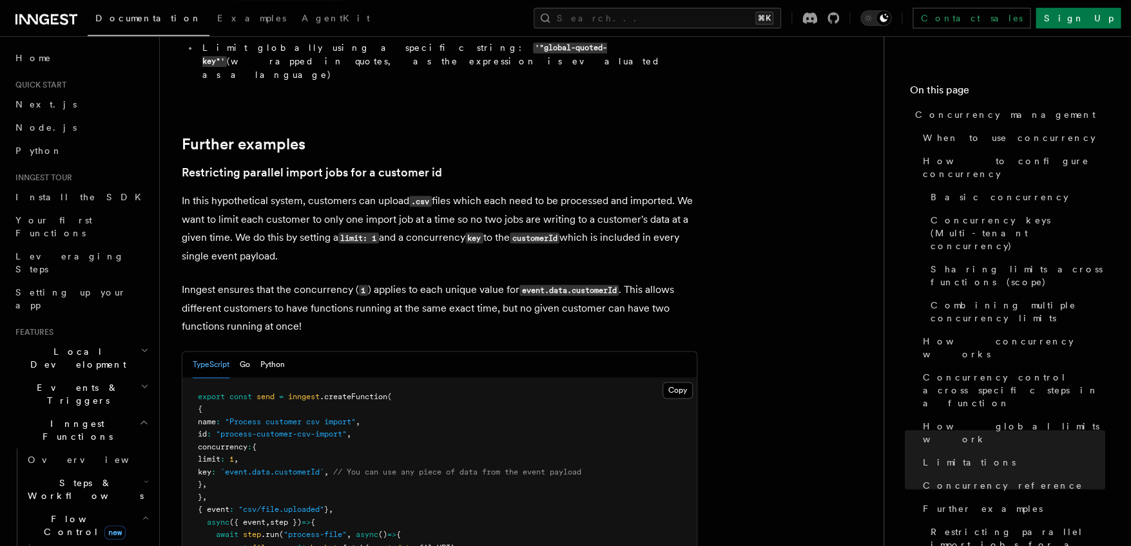
scroll to position [5202, 0]
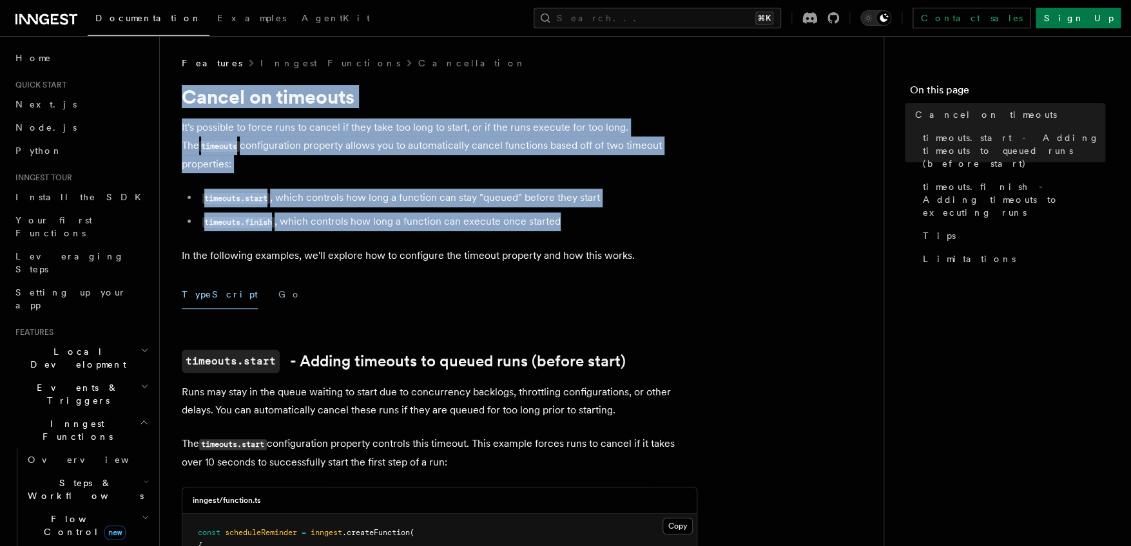
drag, startPoint x: 183, startPoint y: 102, endPoint x: 582, endPoint y: 208, distance: 413.4
click at [582, 213] on li "timeouts.finish , which controls how long a function can execute once started" at bounding box center [447, 222] width 499 height 19
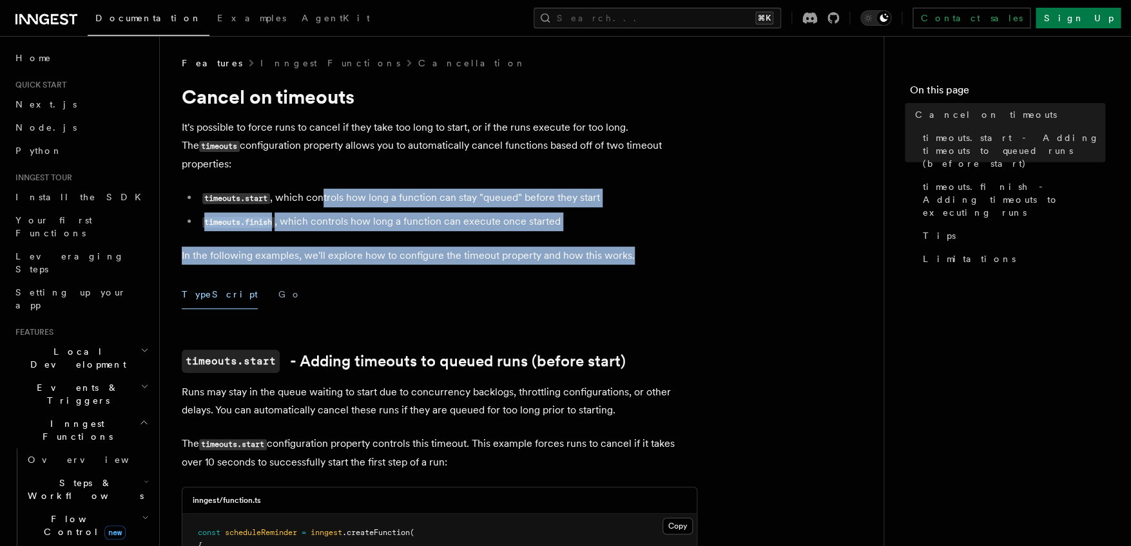
drag, startPoint x: 343, startPoint y: 180, endPoint x: 592, endPoint y: 255, distance: 260.5
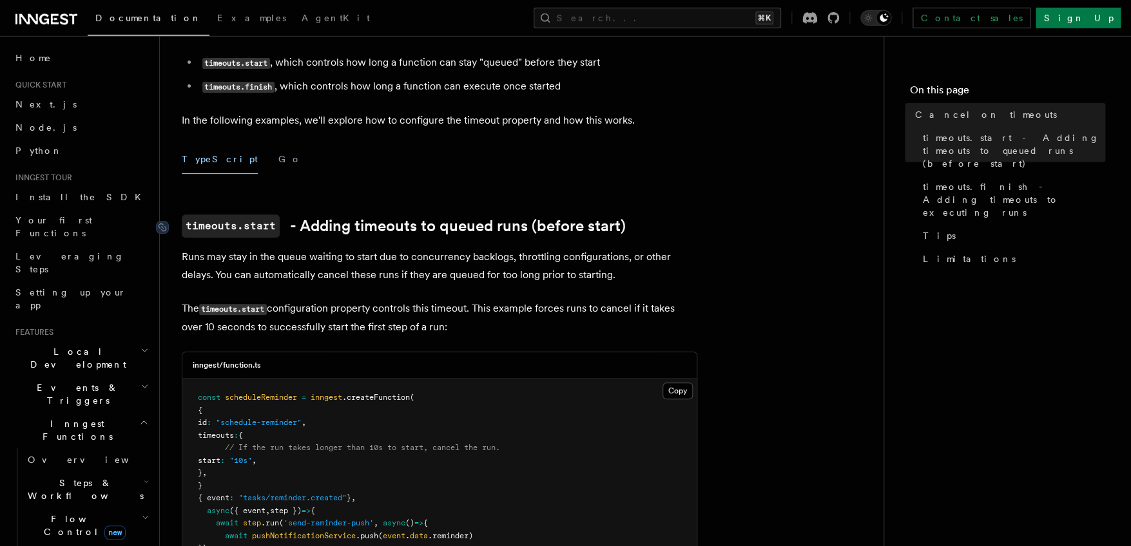
scroll to position [165, 0]
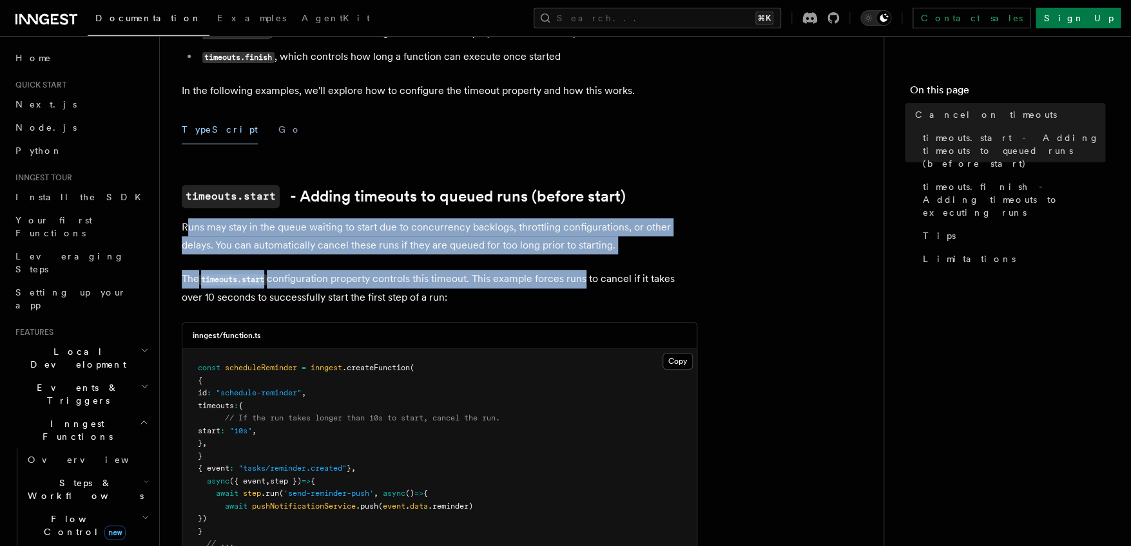
drag, startPoint x: 214, startPoint y: 214, endPoint x: 587, endPoint y: 270, distance: 377.2
click at [587, 270] on p "The timeouts.start configuration property controls this timeout. This example f…" at bounding box center [439, 288] width 515 height 37
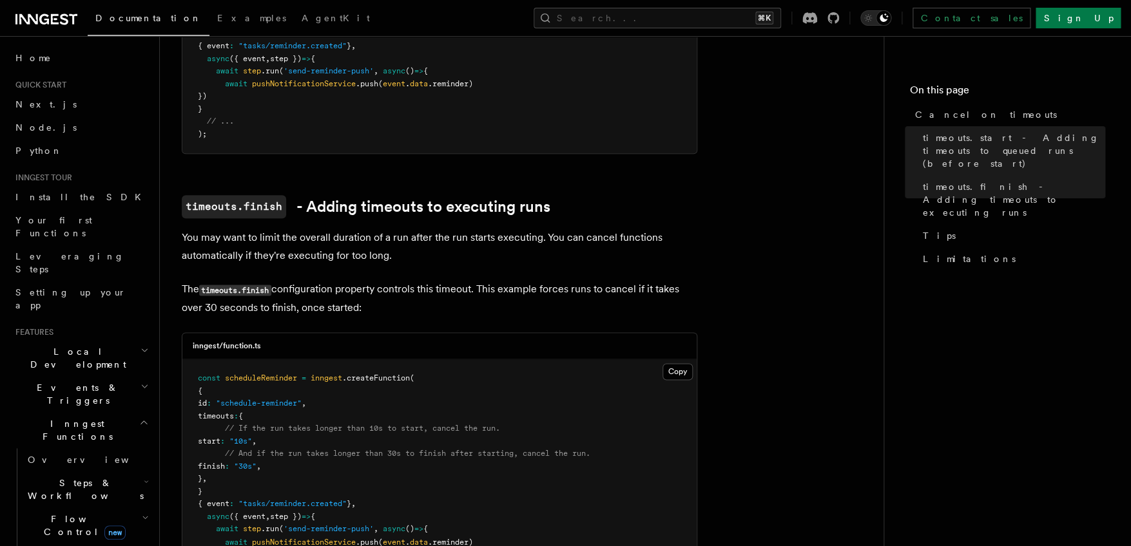
scroll to position [598, 0]
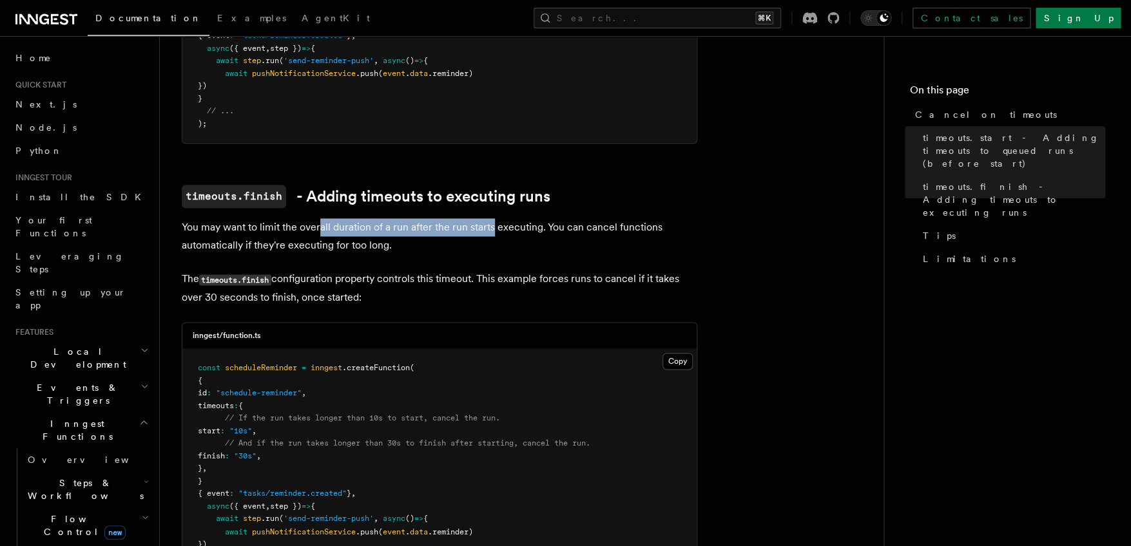
drag, startPoint x: 322, startPoint y: 210, endPoint x: 494, endPoint y: 220, distance: 172.9
click at [494, 220] on p "You may want to limit the overall duration of a run after the run starts execut…" at bounding box center [439, 236] width 515 height 36
click at [492, 223] on p "You may want to limit the overall duration of a run after the run starts execut…" at bounding box center [439, 236] width 515 height 36
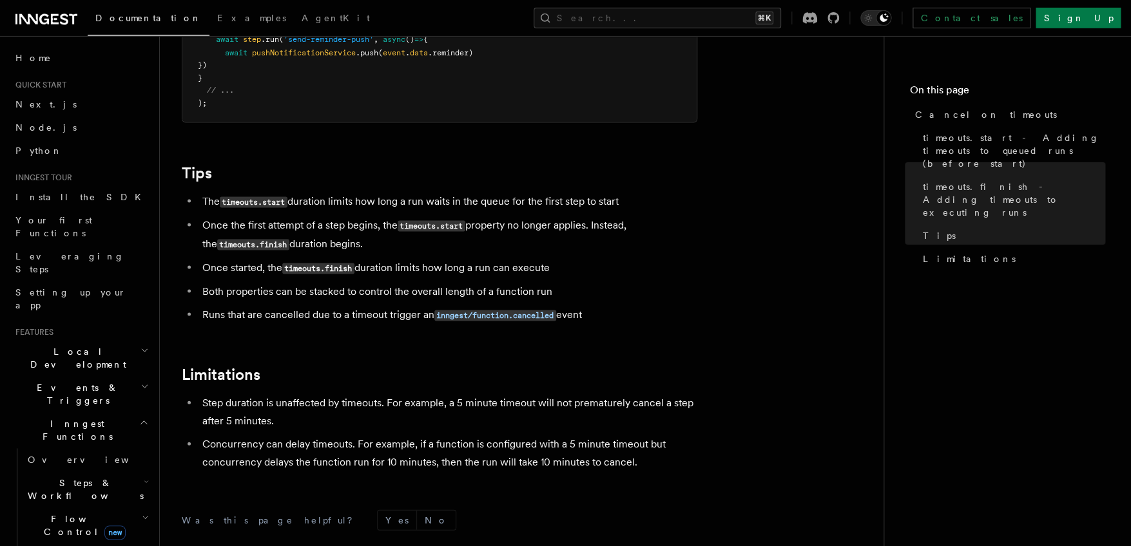
scroll to position [1103, 0]
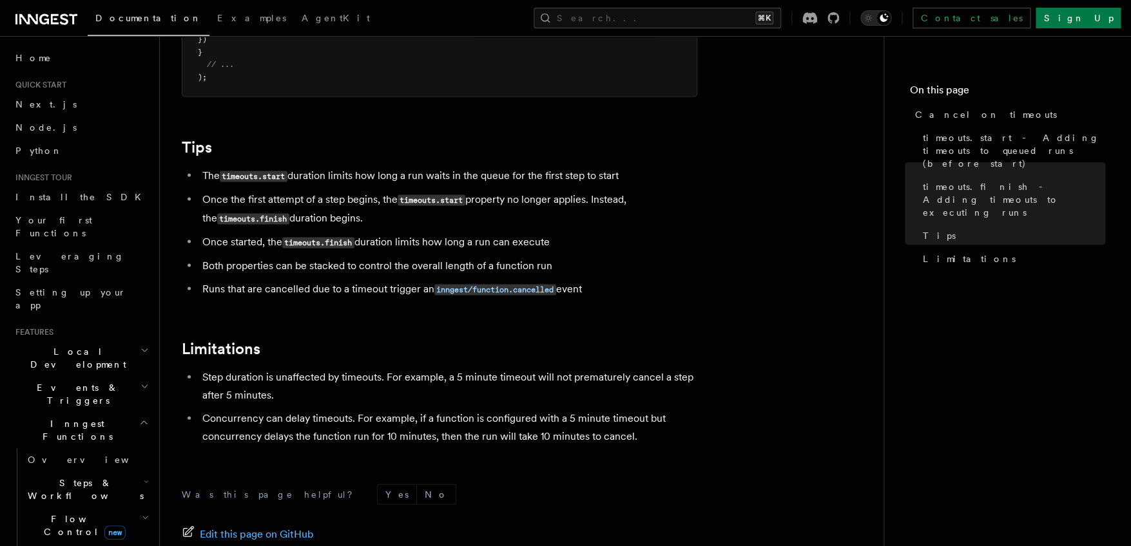
drag, startPoint x: 327, startPoint y: 160, endPoint x: 632, endPoint y: 160, distance: 305.4
click at [632, 166] on li "The timeouts.start duration limits how long a run waits in the queue for the fi…" at bounding box center [447, 175] width 499 height 19
click at [617, 166] on li "The timeouts.start duration limits how long a run waits in the queue for the fi…" at bounding box center [447, 175] width 499 height 19
drag, startPoint x: 218, startPoint y: 186, endPoint x: 553, endPoint y: 231, distance: 337.4
click at [553, 231] on ul "The timeouts.start duration limits how long a run waits in the queue for the fi…" at bounding box center [439, 232] width 515 height 132
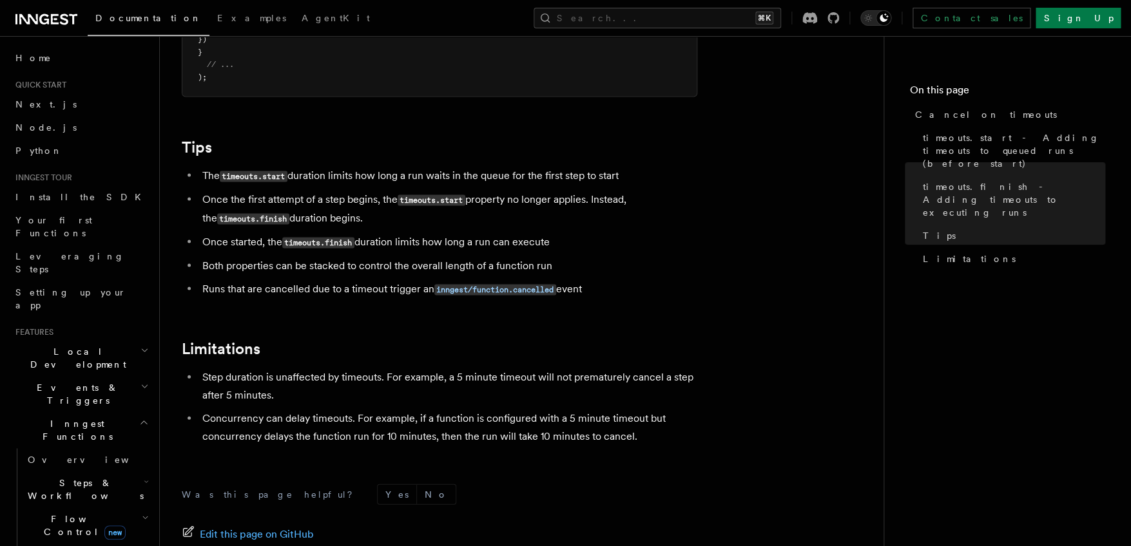
click at [553, 233] on li "Once started, the timeouts.finish duration limits how long a run can execute" at bounding box center [447, 242] width 499 height 19
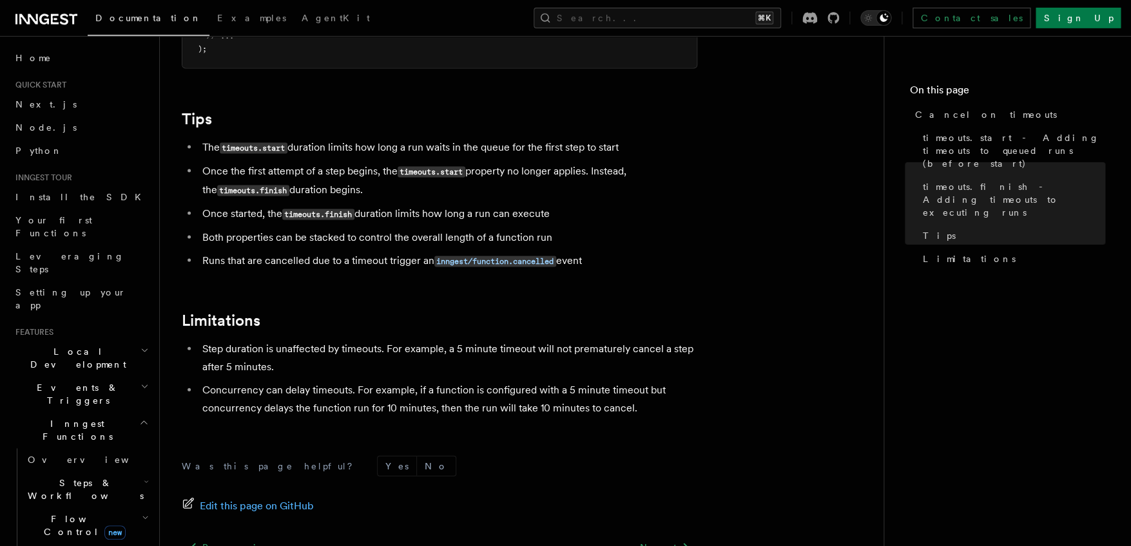
scroll to position [1144, 0]
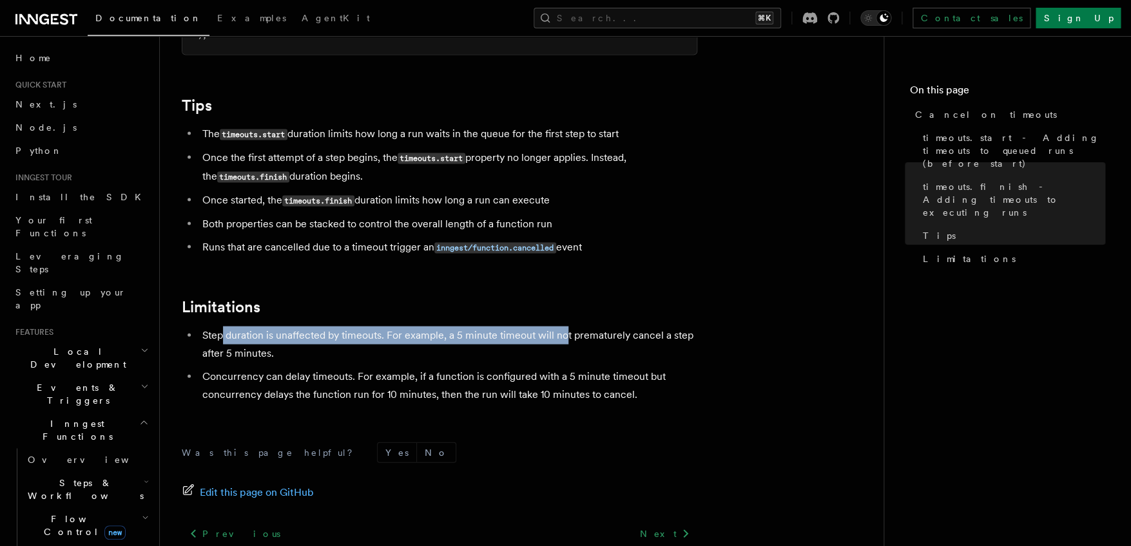
drag, startPoint x: 258, startPoint y: 319, endPoint x: 575, endPoint y: 327, distance: 317.7
click at [568, 327] on li "Step duration is unaffected by timeouts. For example, a 5 minute timeout will n…" at bounding box center [447, 345] width 499 height 36
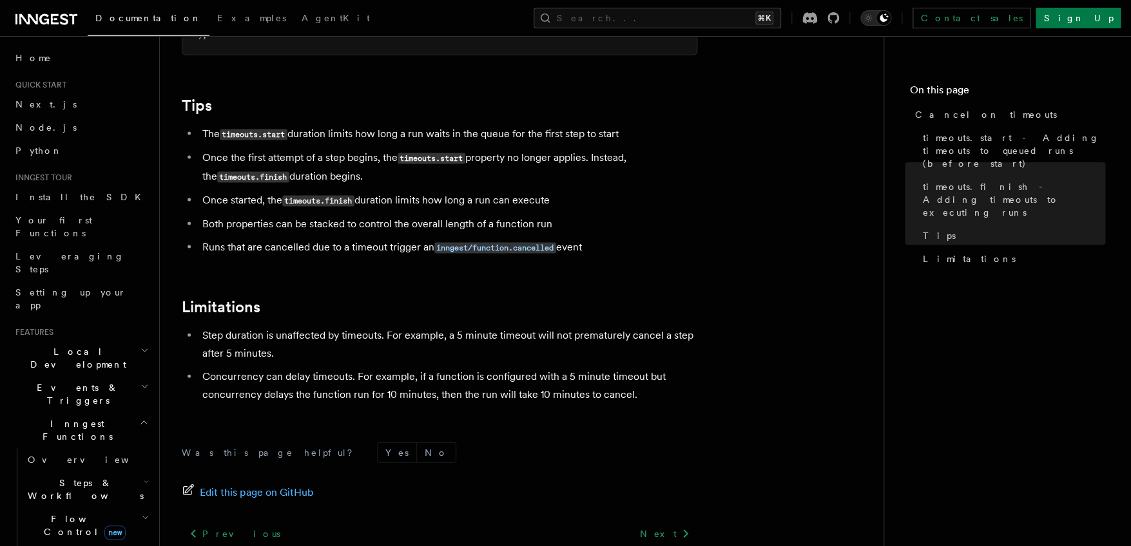
click at [577, 327] on li "Step duration is unaffected by timeouts. For example, a 5 minute timeout will n…" at bounding box center [447, 345] width 499 height 36
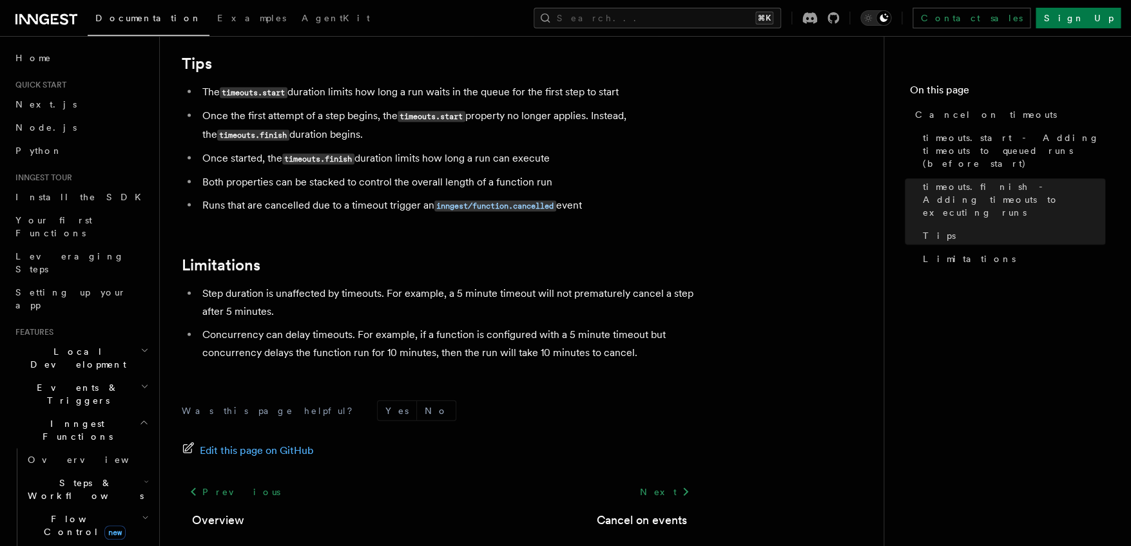
scroll to position [1216, 0]
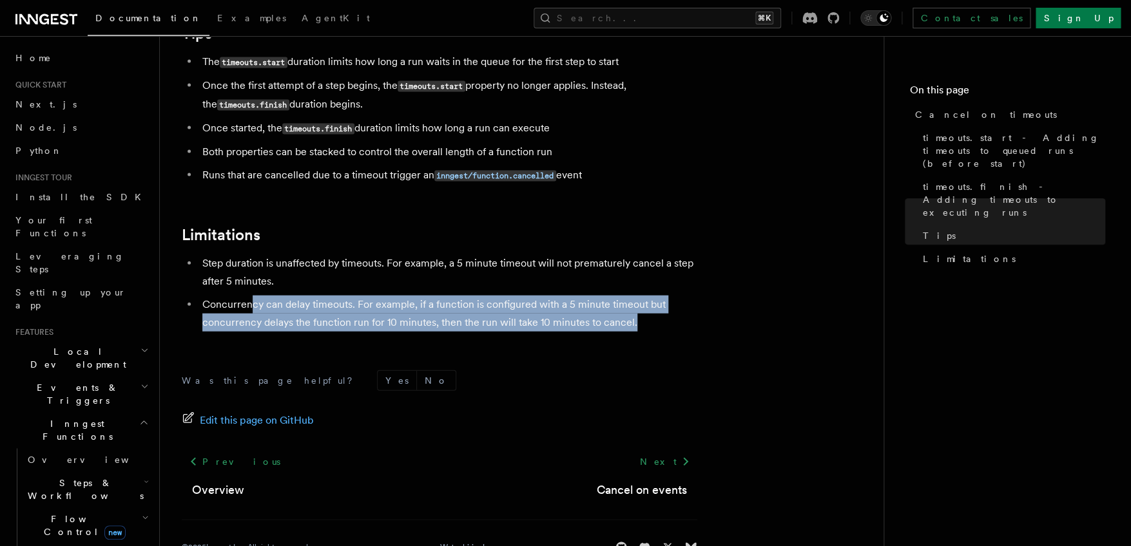
drag, startPoint x: 252, startPoint y: 294, endPoint x: 638, endPoint y: 310, distance: 386.3
click at [638, 310] on li "Concurrency can delay timeouts. For example, if a function is configured with a…" at bounding box center [447, 314] width 499 height 36
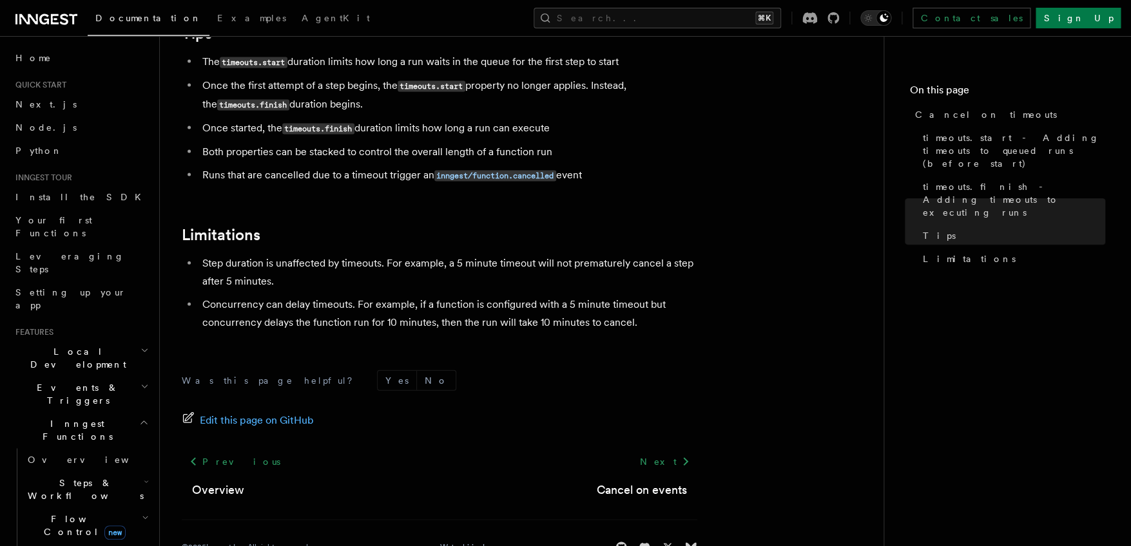
click at [638, 310] on li "Concurrency can delay timeouts. For example, if a function is configured with a…" at bounding box center [447, 314] width 499 height 36
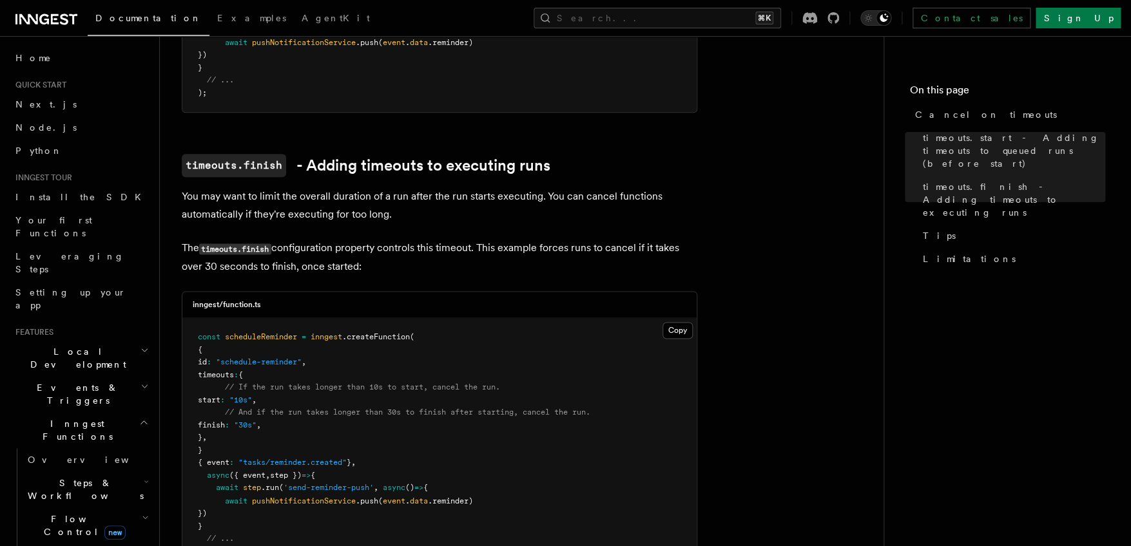
scroll to position [412, 0]
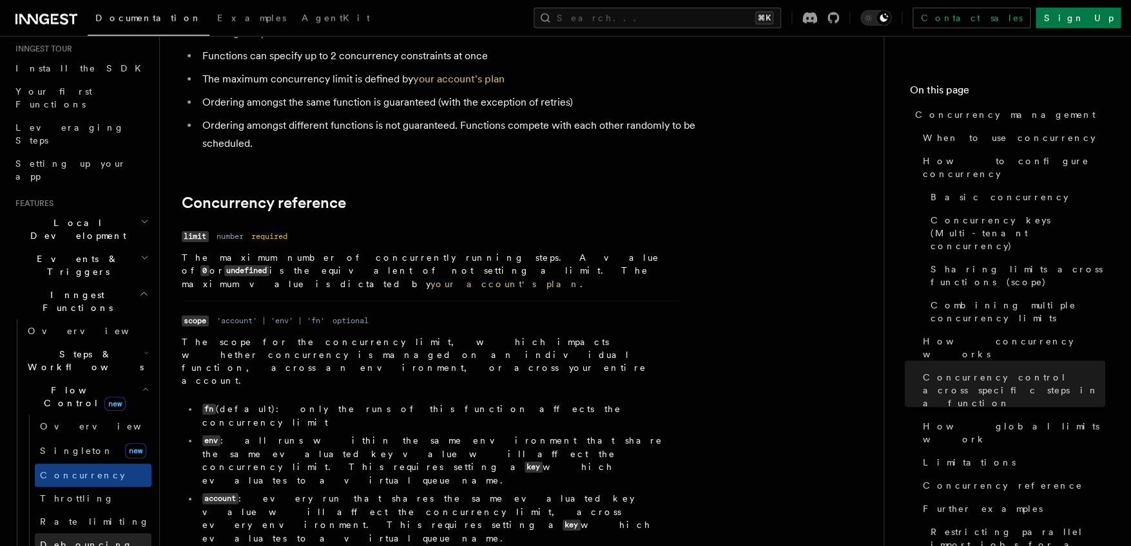
scroll to position [138, 0]
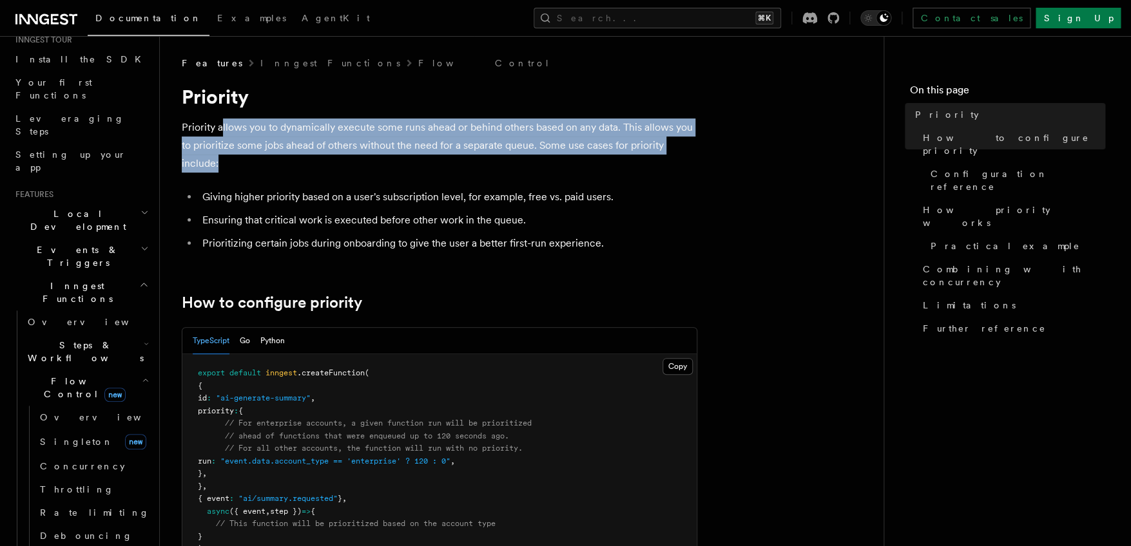
drag, startPoint x: 221, startPoint y: 131, endPoint x: 641, endPoint y: 157, distance: 420.9
click at [641, 157] on p "Priority allows you to dynamically execute some runs ahead or behind others bas…" at bounding box center [439, 146] width 515 height 54
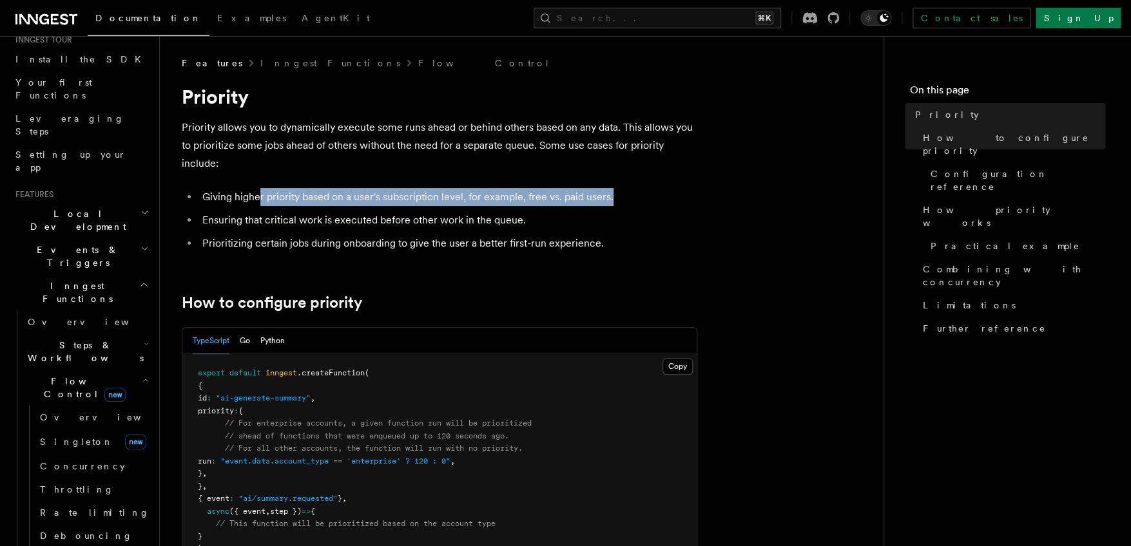
drag, startPoint x: 258, startPoint y: 203, endPoint x: 609, endPoint y: 200, distance: 351.2
click at [609, 200] on li "Giving higher priority based on a user's subscription level, for example, free …" at bounding box center [447, 197] width 499 height 18
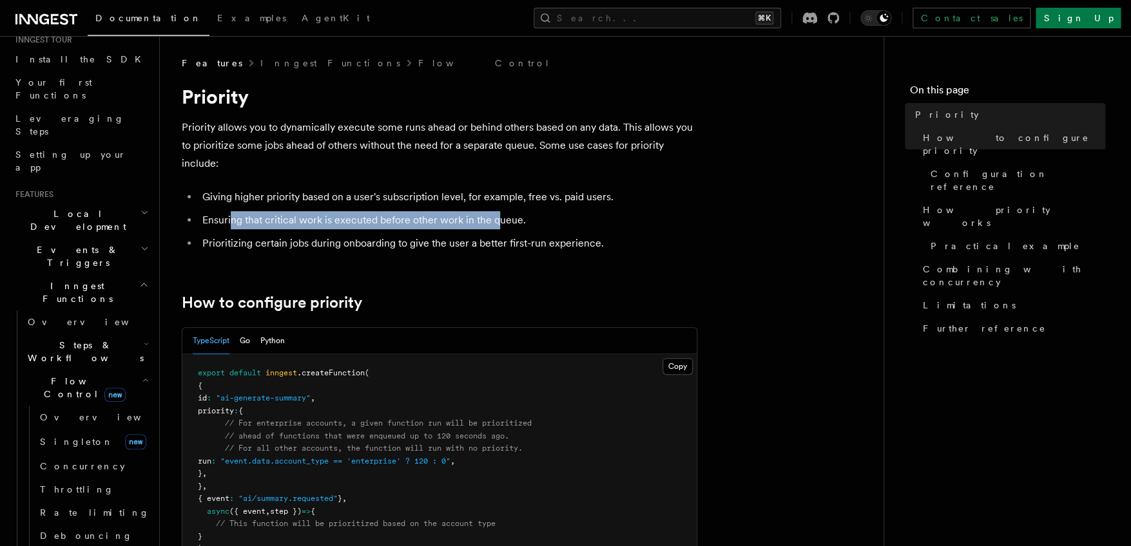
drag, startPoint x: 230, startPoint y: 224, endPoint x: 498, endPoint y: 221, distance: 268.1
click at [498, 221] on li "Ensuring that critical work is executed before other work in the queue." at bounding box center [447, 220] width 499 height 18
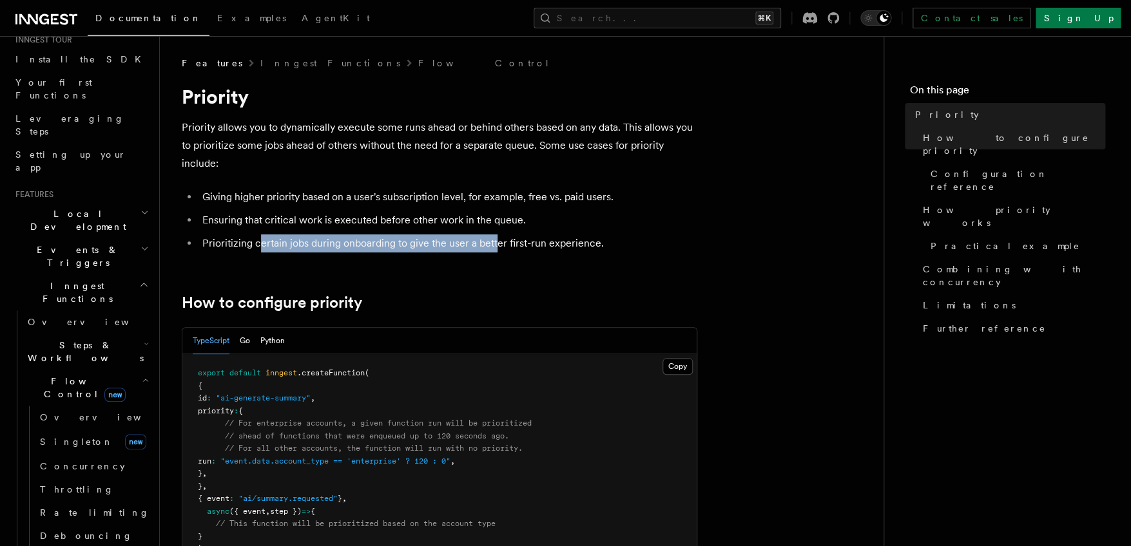
drag, startPoint x: 258, startPoint y: 245, endPoint x: 504, endPoint y: 247, distance: 246.1
click at [504, 247] on li "Prioritizing certain jobs during onboarding to give the user a better first-run…" at bounding box center [447, 244] width 499 height 18
click at [530, 249] on li "Prioritizing certain jobs during onboarding to give the user a better first-run…" at bounding box center [447, 244] width 499 height 18
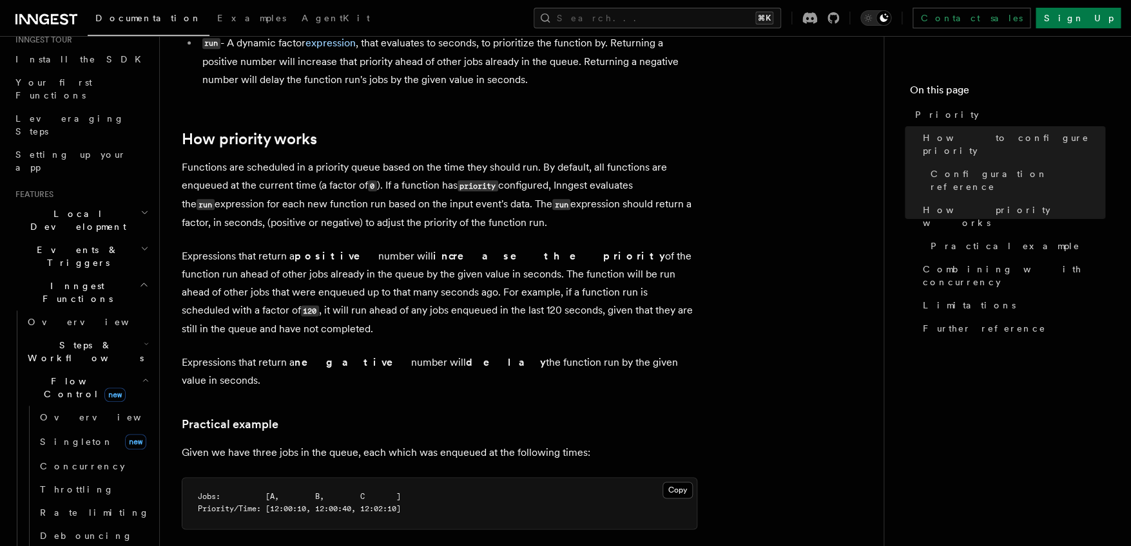
scroll to position [701, 0]
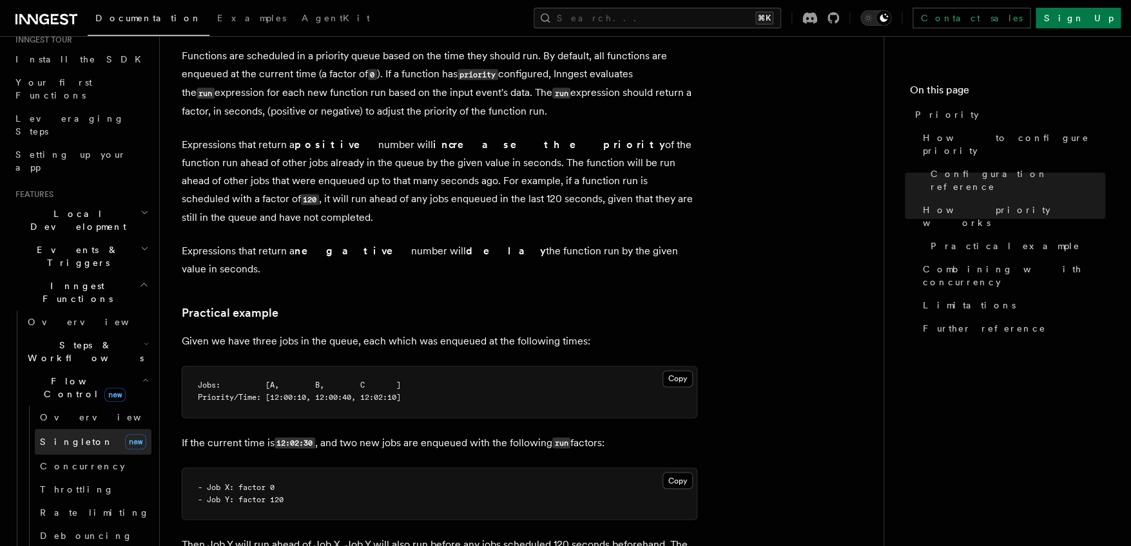
click at [61, 437] on span "Singleton" at bounding box center [76, 442] width 73 height 10
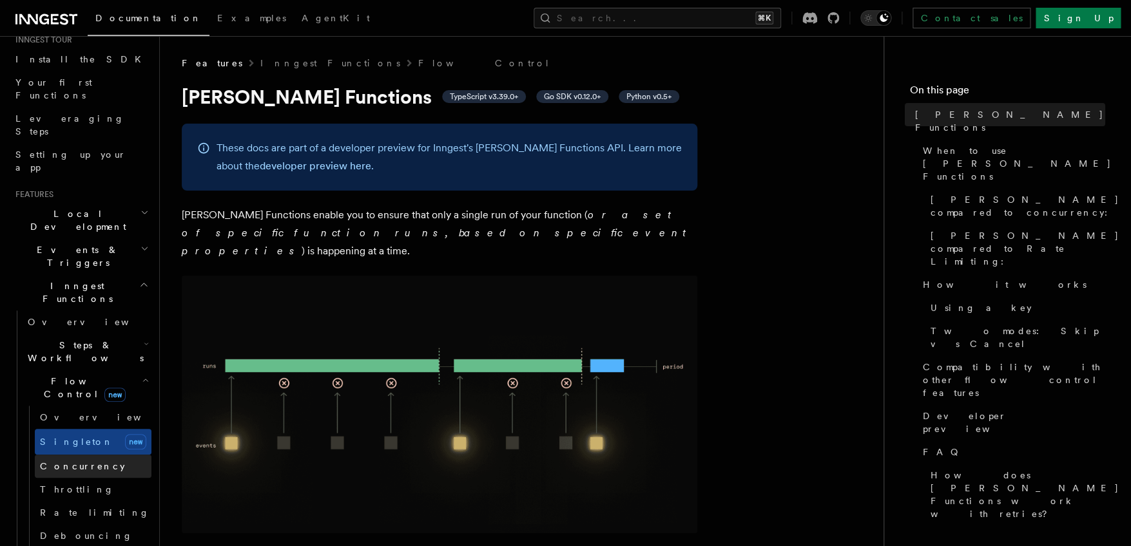
click at [73, 461] on span "Concurrency" at bounding box center [82, 466] width 85 height 10
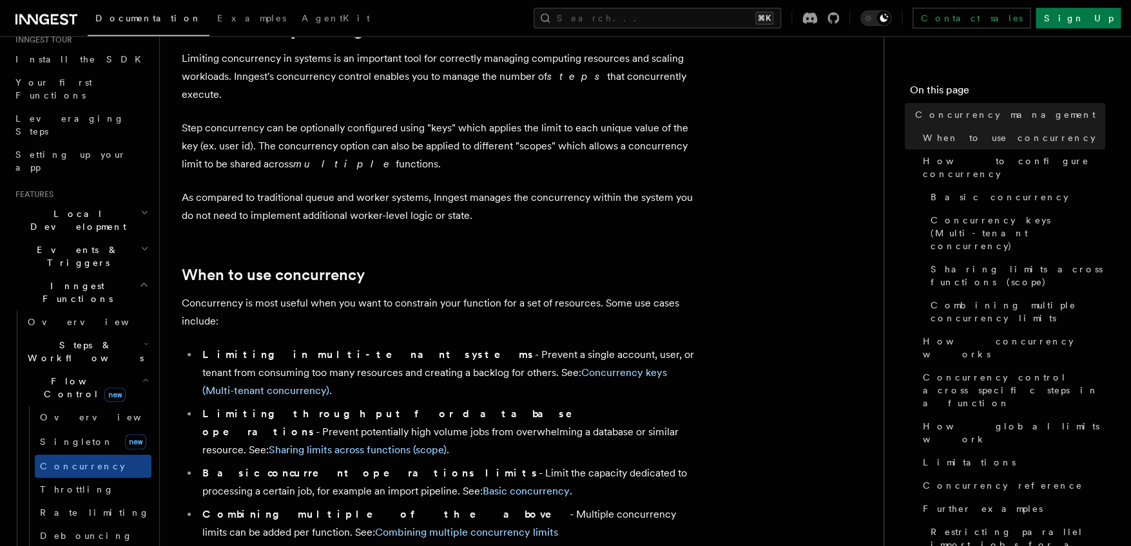
scroll to position [124, 0]
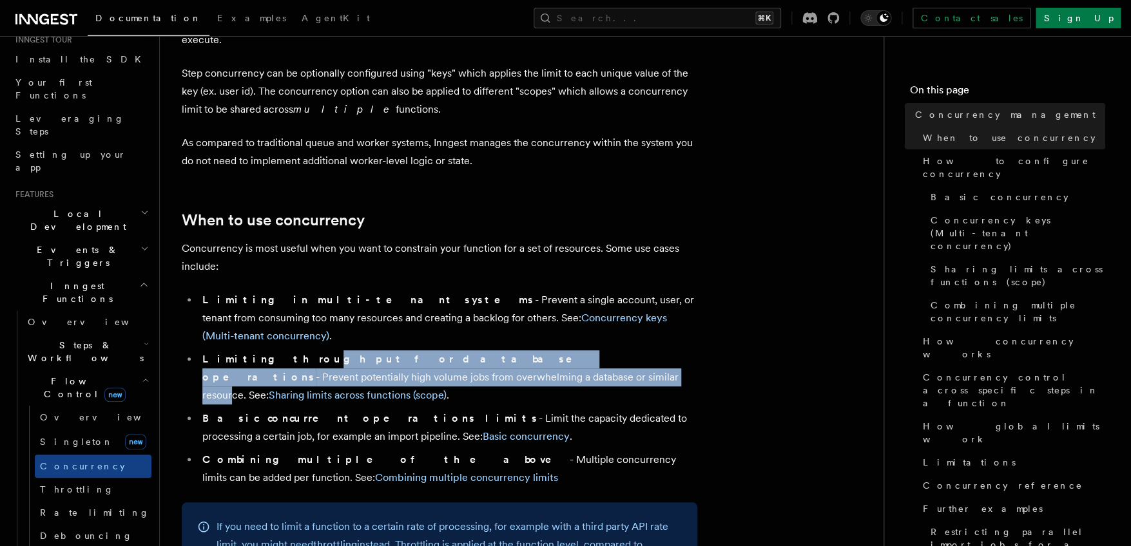
drag, startPoint x: 305, startPoint y: 332, endPoint x: 313, endPoint y: 345, distance: 15.0
click at [313, 351] on li "Limiting throughput for database operations - Prevent potentially high volume j…" at bounding box center [447, 378] width 499 height 54
drag, startPoint x: 312, startPoint y: 345, endPoint x: 287, endPoint y: 352, distance: 26.9
click at [312, 351] on li "Limiting throughput for database operations - Prevent potentially high volume j…" at bounding box center [447, 378] width 499 height 54
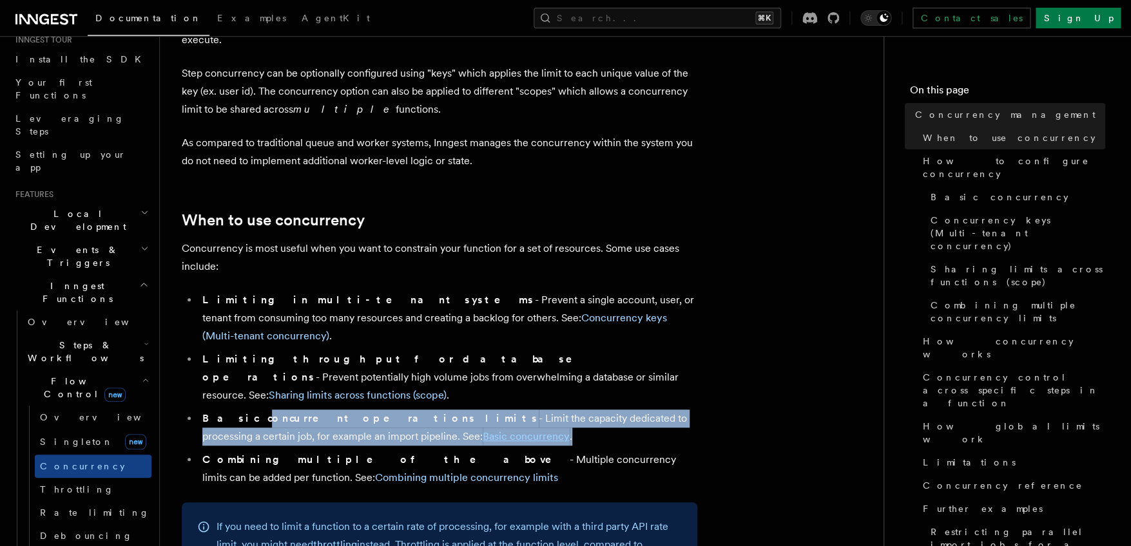
drag, startPoint x: 235, startPoint y: 363, endPoint x: 481, endPoint y: 376, distance: 247.1
click at [481, 410] on li "Basic concurrent operations limits - Limit the capacity dedicated to processing…" at bounding box center [447, 428] width 499 height 36
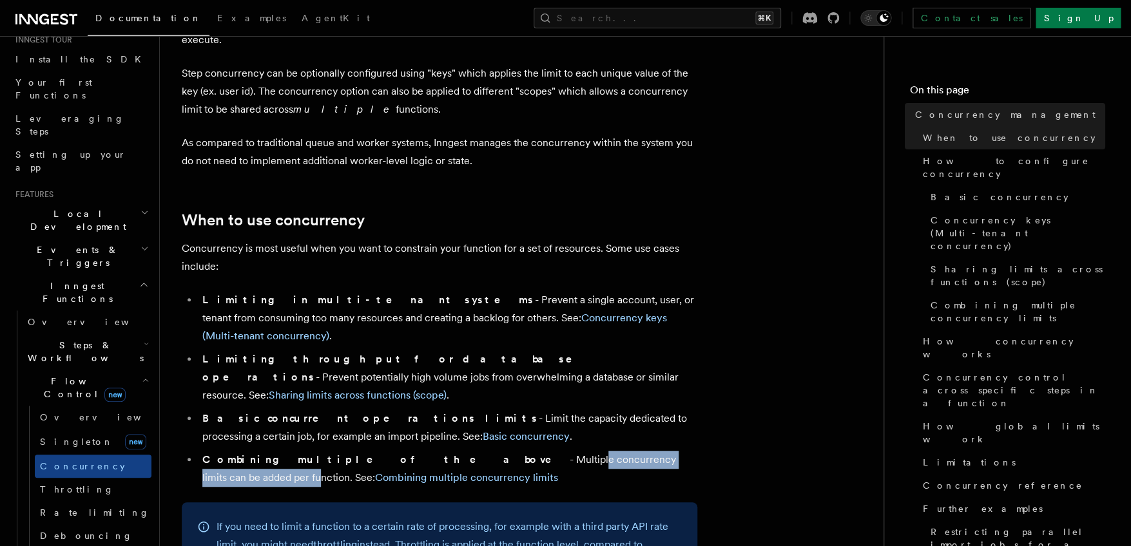
drag, startPoint x: 412, startPoint y: 406, endPoint x: 587, endPoint y: 406, distance: 174.6
click at [582, 451] on li "Combining multiple of the above - Multiple concurrency limits can be added per …" at bounding box center [447, 469] width 499 height 36
drag, startPoint x: 588, startPoint y: 406, endPoint x: 605, endPoint y: 406, distance: 17.4
click at [593, 451] on li "Combining multiple of the above - Multiple concurrency limits can be added per …" at bounding box center [447, 469] width 499 height 36
click at [558, 472] on link "Combining multiple concurrency limits" at bounding box center [466, 478] width 183 height 12
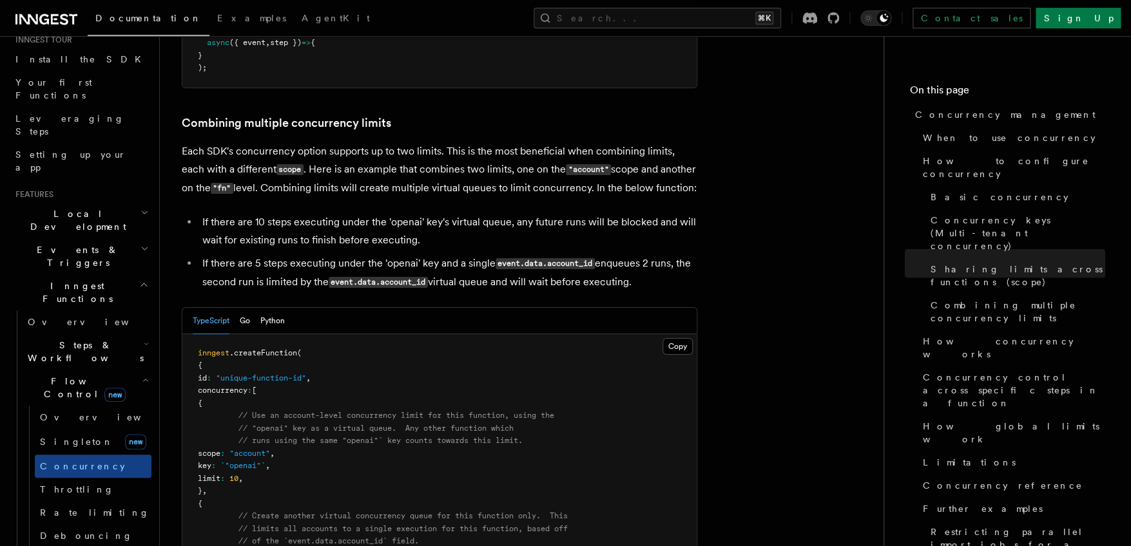
scroll to position [1940, 0]
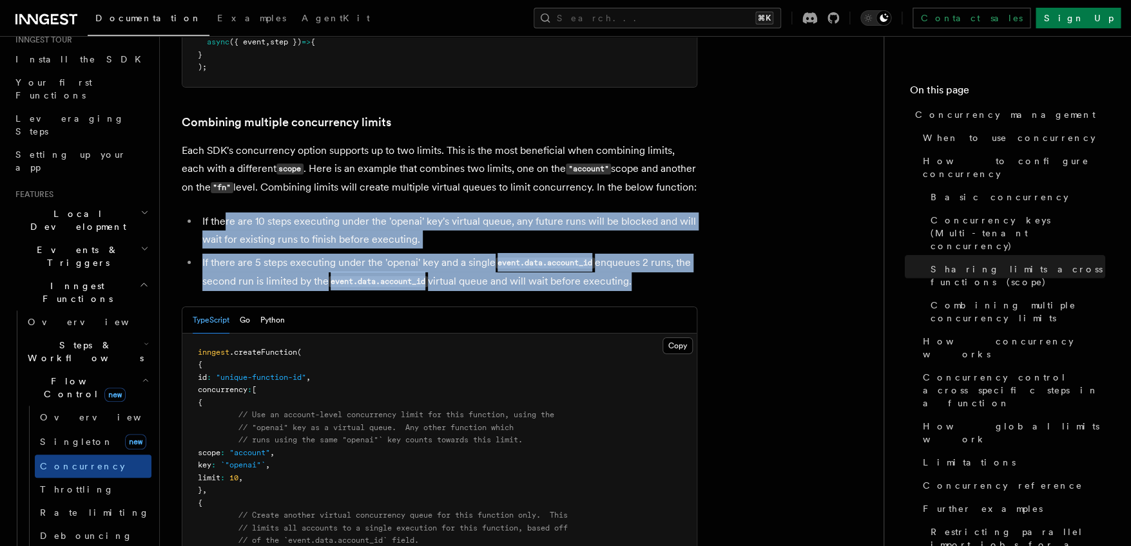
drag, startPoint x: 225, startPoint y: 185, endPoint x: 633, endPoint y: 254, distance: 414.3
click at [633, 254] on ul "If there are 10 steps executing under the 'openai' key's virtual queue, any fut…" at bounding box center [439, 252] width 515 height 79
click at [633, 254] on li "If there are 5 steps executing under the 'openai' key and a single event.data.a…" at bounding box center [447, 272] width 499 height 37
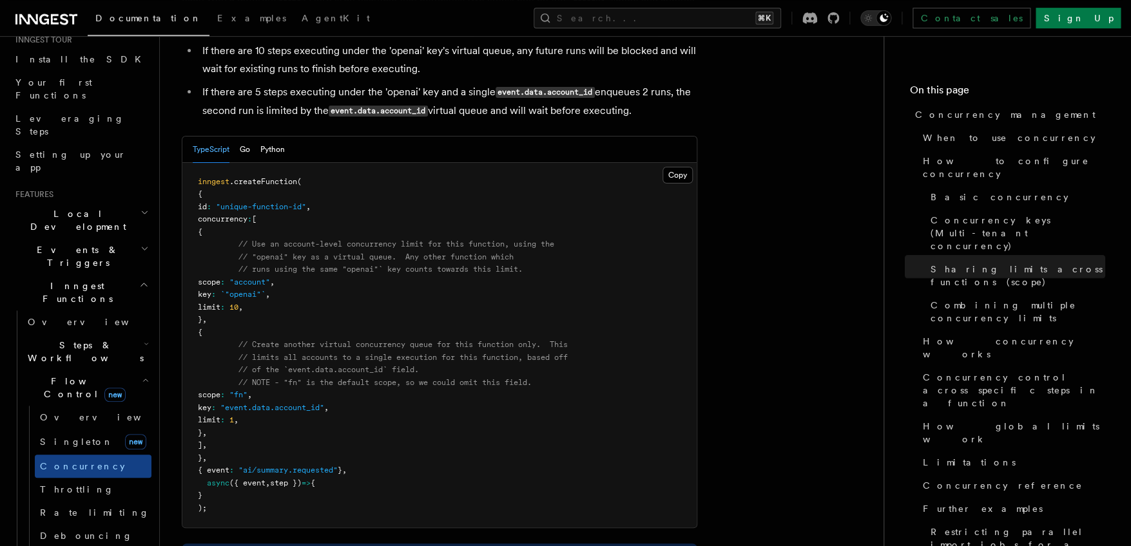
scroll to position [2115, 0]
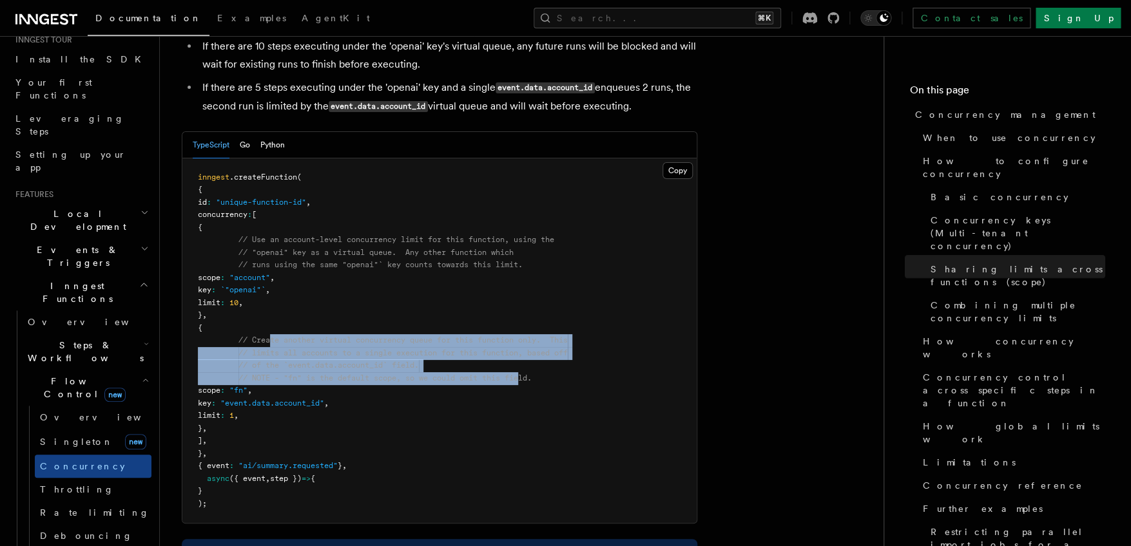
drag, startPoint x: 270, startPoint y: 311, endPoint x: 526, endPoint y: 345, distance: 258.1
click at [526, 345] on code "inngest .createFunction ( { id : "unique-function-id" , concurrency : [ { // Us…" at bounding box center [383, 341] width 370 height 336
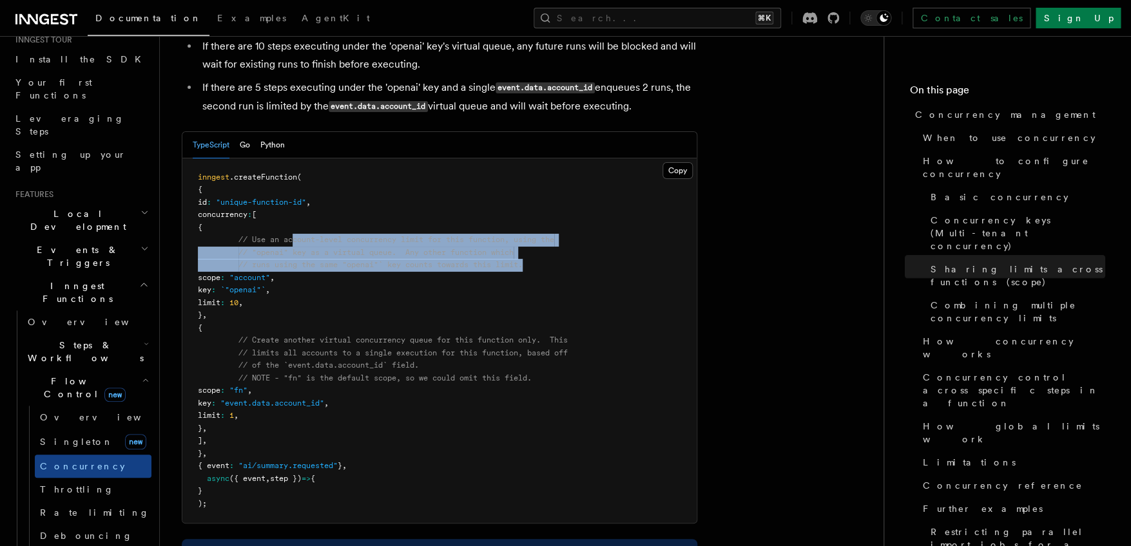
drag, startPoint x: 296, startPoint y: 213, endPoint x: 548, endPoint y: 232, distance: 252.6
click at [548, 232] on pre "inngest .createFunction ( { id : "unique-function-id" , concurrency : [ { // Us…" at bounding box center [439, 341] width 514 height 365
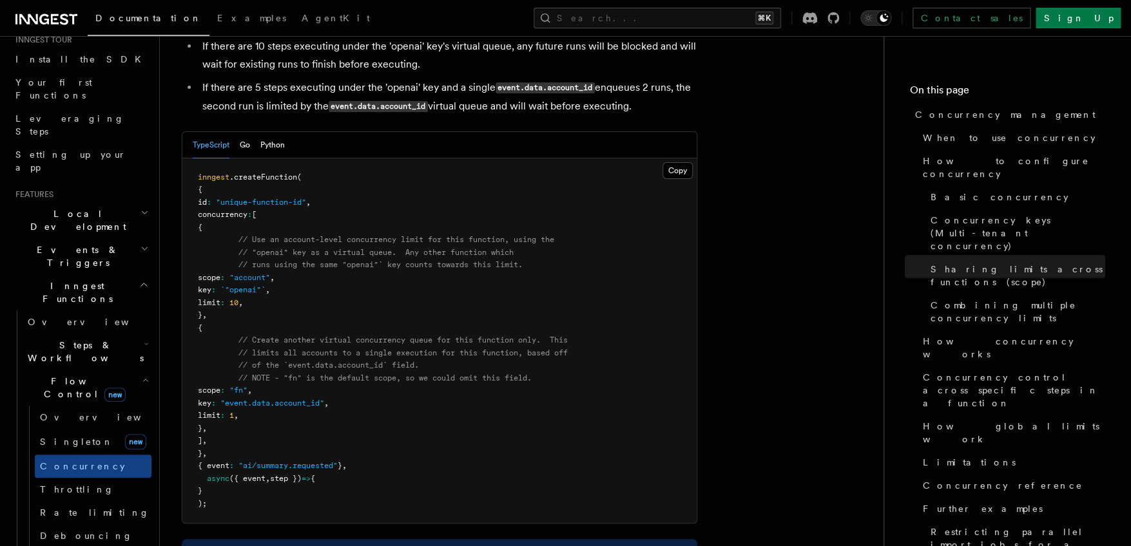
click at [548, 232] on pre "inngest .createFunction ( { id : "unique-function-id" , concurrency : [ { // Us…" at bounding box center [439, 341] width 514 height 365
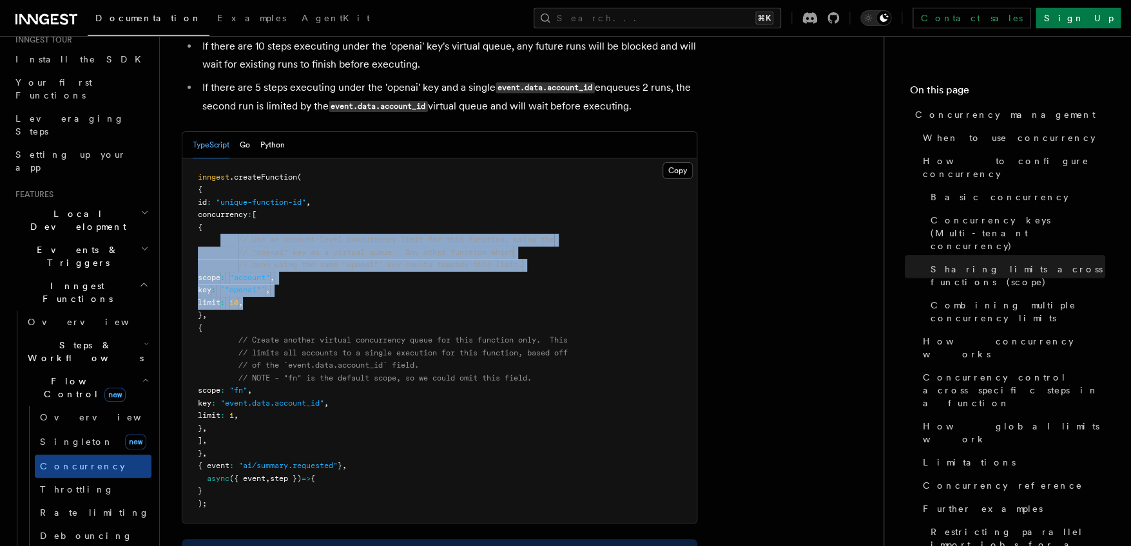
drag, startPoint x: 294, startPoint y: 273, endPoint x: 220, endPoint y: 211, distance: 96.9
click at [220, 211] on pre "inngest .createFunction ( { id : "unique-function-id" , concurrency : [ { // Us…" at bounding box center [439, 341] width 514 height 365
click at [398, 248] on span "// "openai" key as a virtual queue. Any other function which" at bounding box center [375, 252] width 275 height 9
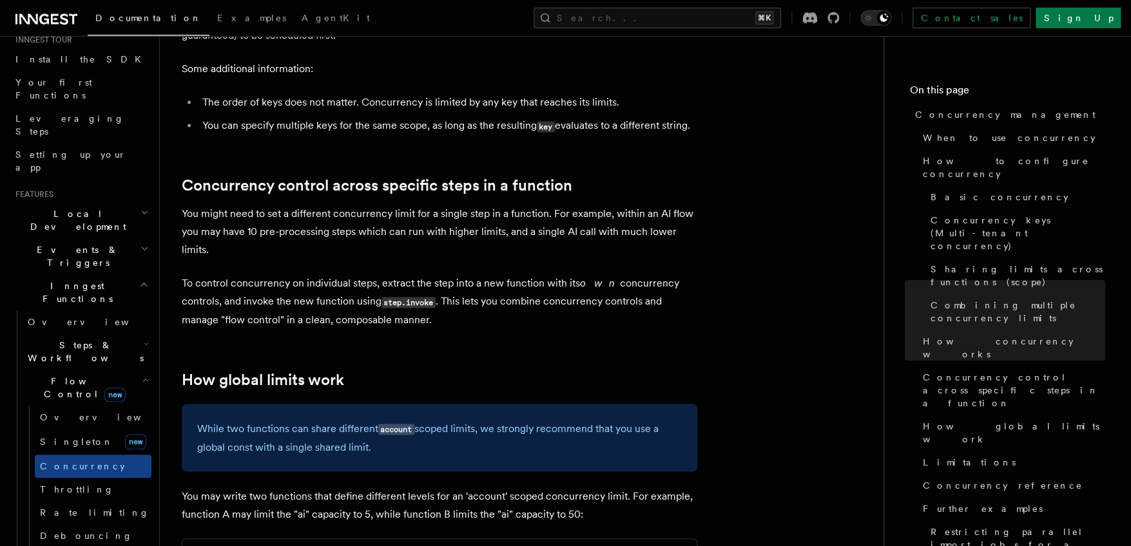
scroll to position [3053, 0]
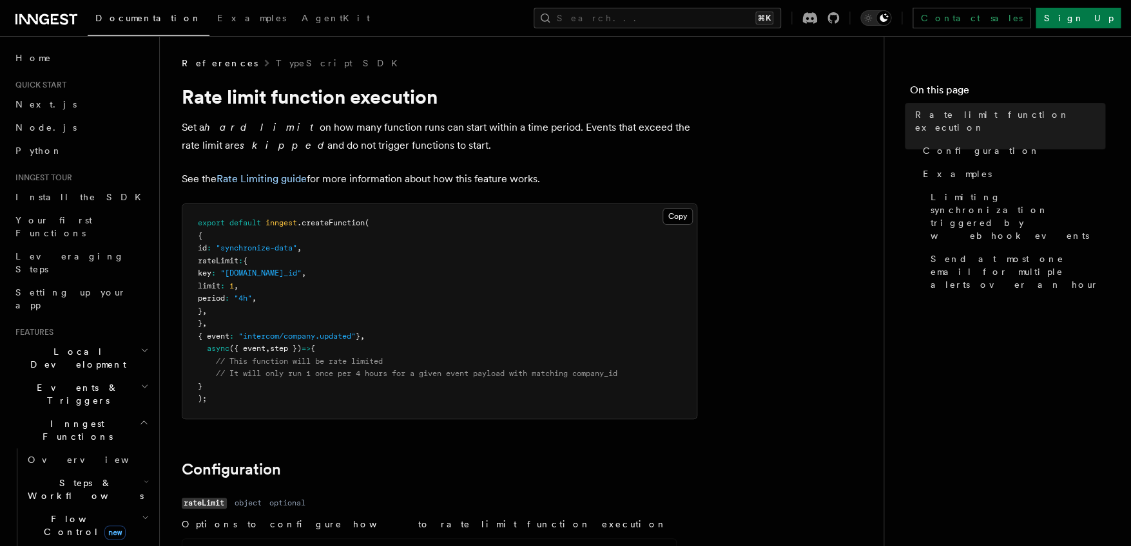
drag, startPoint x: 197, startPoint y: 224, endPoint x: 394, endPoint y: 353, distance: 235.0
click at [393, 353] on pre "export default inngest .createFunction ( { id : "synchronize-data" , rateLimit …" at bounding box center [439, 311] width 514 height 215
click at [394, 352] on pre "export default inngest .createFunction ( { id : "synchronize-data" , rateLimit …" at bounding box center [439, 311] width 514 height 215
